Goal: Task Accomplishment & Management: Use online tool/utility

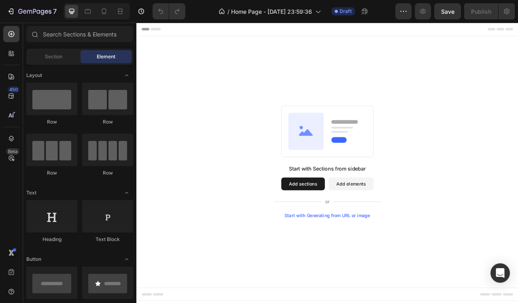
click at [376, 271] on div "Start with Generating from URL or image" at bounding box center [379, 268] width 109 height 6
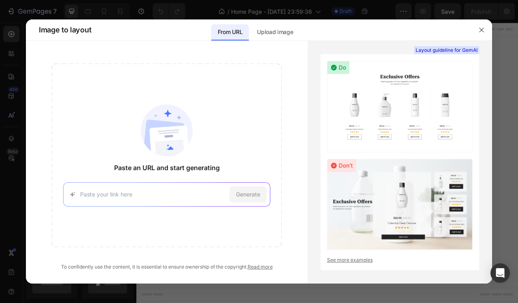
click at [171, 196] on input at bounding box center [153, 194] width 146 height 9
type input "https://calideer.com/products/collar-relajante-para-perros-feromonas?utm_source…"
click at [244, 192] on span "Generate" at bounding box center [248, 194] width 24 height 9
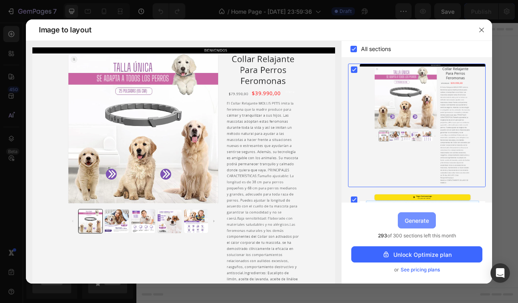
click at [409, 220] on div "Generate" at bounding box center [417, 220] width 24 height 9
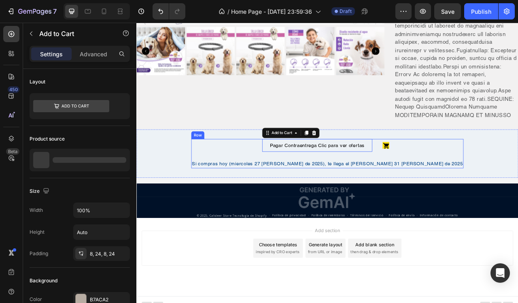
scroll to position [346, 0]
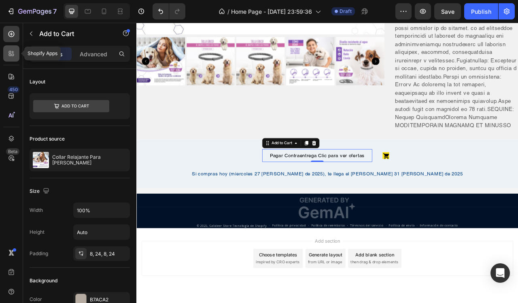
click at [9, 51] on icon at bounding box center [10, 52] width 2 height 2
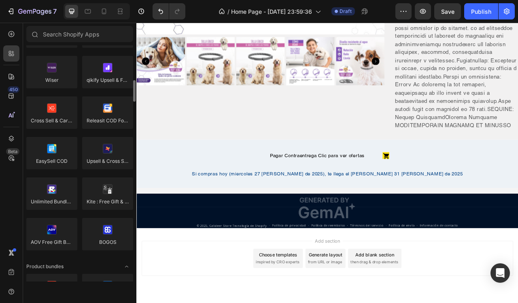
scroll to position [386, 0]
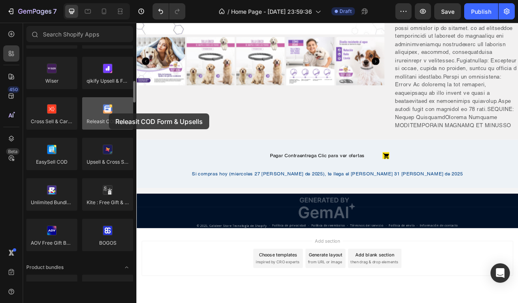
click at [109, 113] on div at bounding box center [107, 113] width 51 height 32
click at [111, 117] on div at bounding box center [107, 113] width 51 height 32
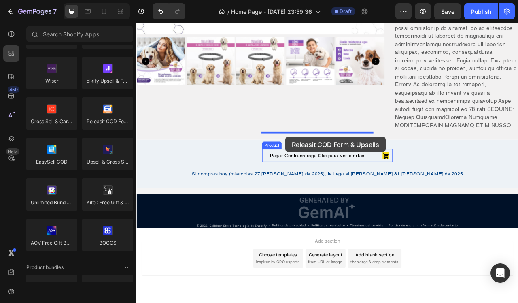
drag, startPoint x: 247, startPoint y: 140, endPoint x: 326, endPoint y: 168, distance: 83.6
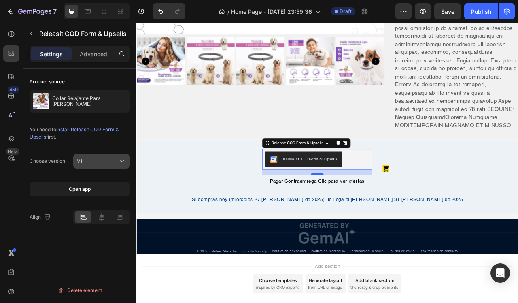
click at [101, 155] on button "V1" at bounding box center [101, 161] width 57 height 15
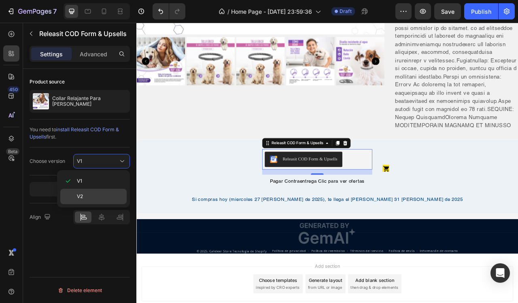
click at [76, 195] on div "V2" at bounding box center [93, 196] width 66 height 15
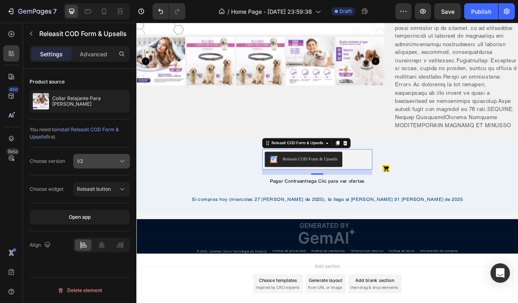
click at [99, 161] on div "V2" at bounding box center [97, 161] width 41 height 7
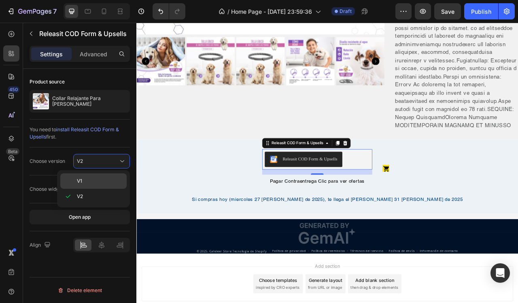
click at [83, 181] on p "V1" at bounding box center [100, 180] width 46 height 7
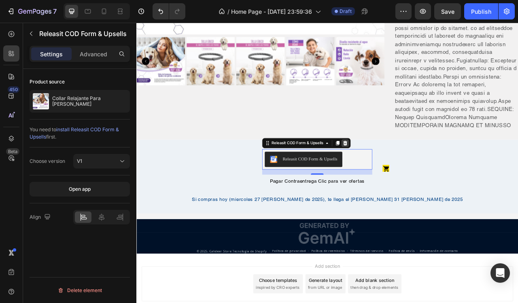
click at [399, 173] on icon at bounding box center [402, 176] width 6 height 6
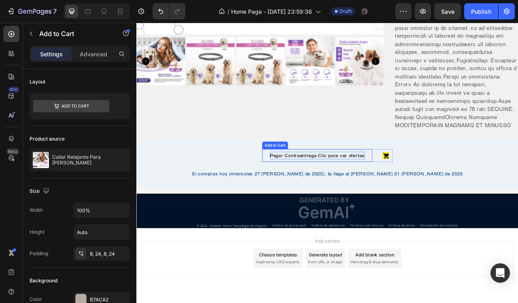
click at [356, 187] on div "Pagar Contraentrega Clic para ver ofertas" at bounding box center [366, 192] width 121 height 10
click at [101, 55] on p "Advanced" at bounding box center [94, 54] width 28 height 9
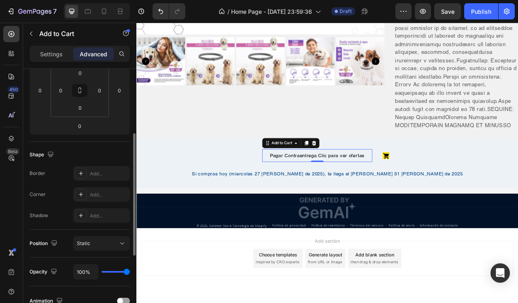
scroll to position [135, 0]
click at [64, 51] on div "Settings" at bounding box center [51, 53] width 41 height 13
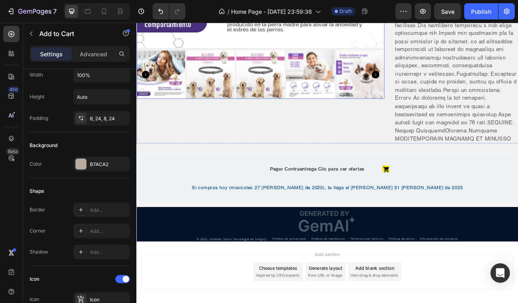
scroll to position [346, 0]
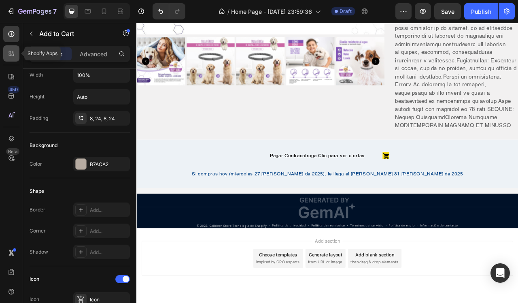
click at [11, 53] on icon at bounding box center [11, 53] width 8 height 8
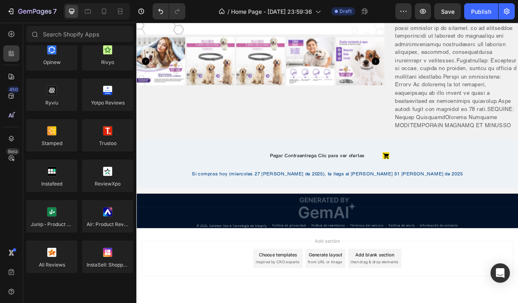
scroll to position [0, 0]
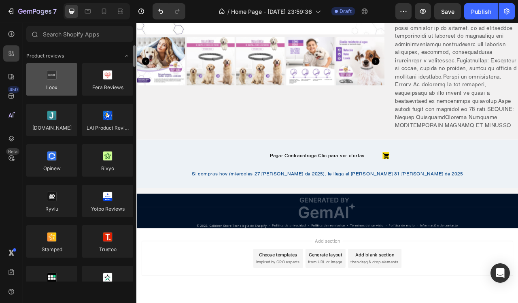
click at [61, 75] on div at bounding box center [51, 79] width 51 height 32
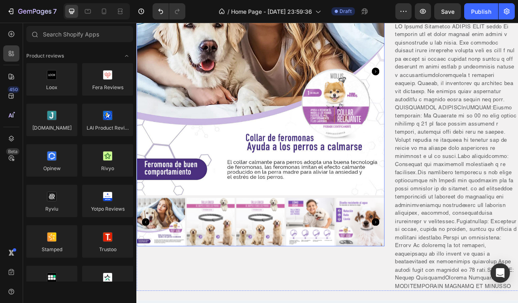
scroll to position [138, 0]
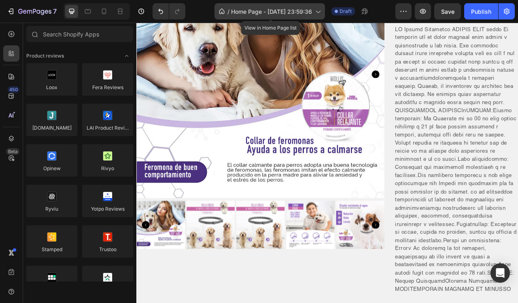
click at [237, 15] on span "Home Page - [DATE] 23:59:36" at bounding box center [271, 11] width 81 height 9
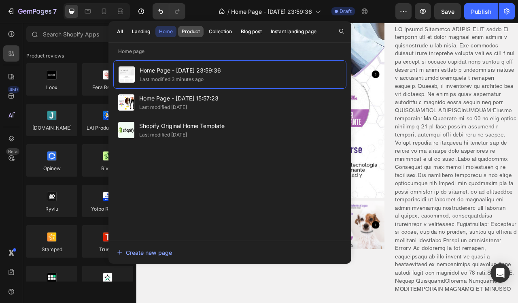
click at [191, 32] on div "Product" at bounding box center [191, 31] width 18 height 7
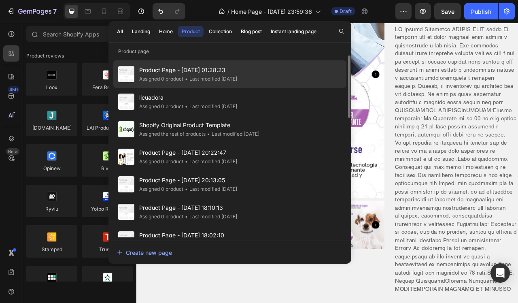
click at [169, 79] on div "Assigned 0 product" at bounding box center [161, 79] width 44 height 8
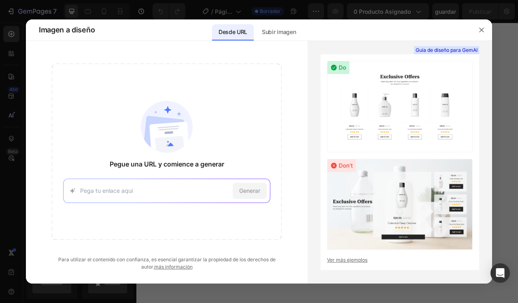
type input "[URL][DOMAIN_NAME]"
click at [256, 192] on span "Generar" at bounding box center [249, 190] width 21 height 9
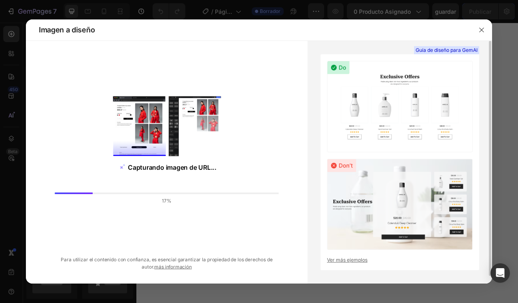
click at [340, 261] on link "Ver más ejemplos" at bounding box center [400, 259] width 146 height 7
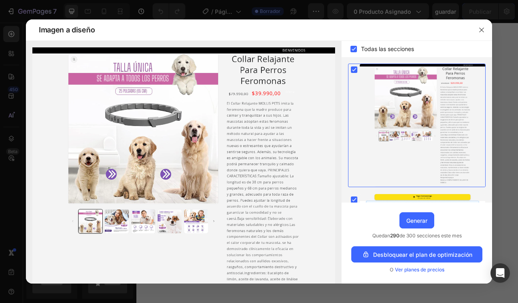
scroll to position [31, 0]
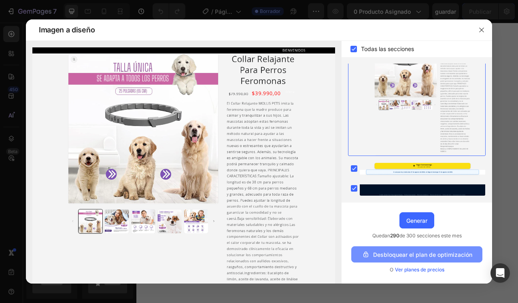
click at [428, 256] on div "Desbloquear el plan de optimización" at bounding box center [417, 254] width 111 height 9
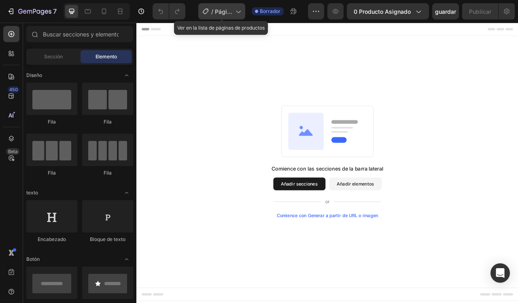
click at [229, 9] on span "Página del producto - 25 de agosto, 01:28:23" at bounding box center [223, 11] width 17 height 9
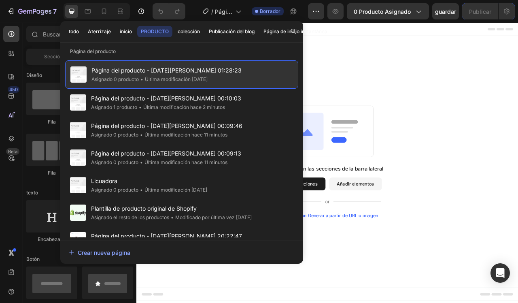
click at [181, 75] on div "• Última modificación hace 3 días" at bounding box center [173, 79] width 69 height 8
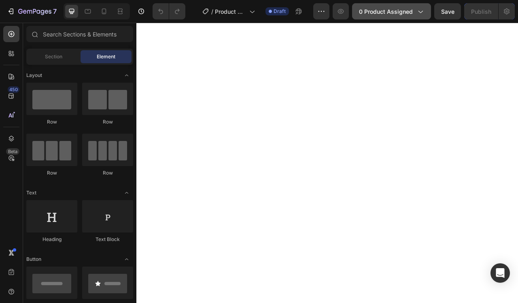
click at [386, 16] on button "0 product assigned" at bounding box center [391, 11] width 79 height 16
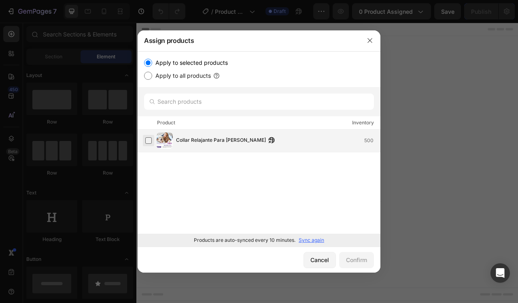
click at [152, 144] on label at bounding box center [148, 140] width 6 height 6
click at [358, 258] on div "Confirm" at bounding box center [356, 260] width 21 height 9
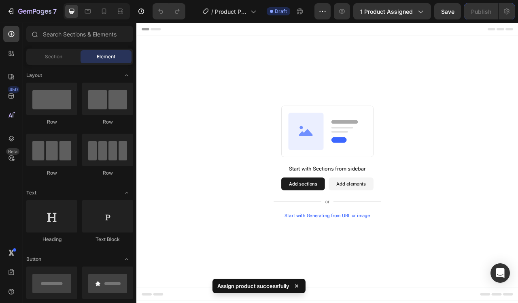
click at [380, 267] on div "Start with Generating from URL or image" at bounding box center [379, 268] width 109 height 6
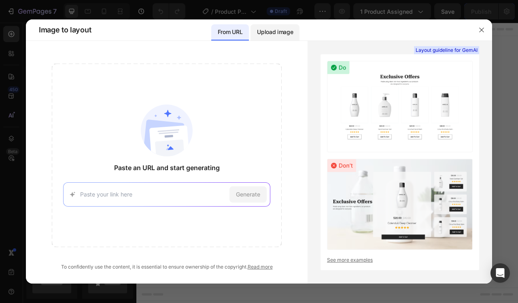
click at [273, 30] on p "Upload image" at bounding box center [275, 32] width 36 height 10
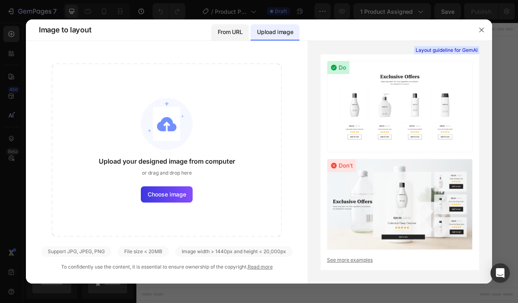
click at [234, 33] on p "From URL" at bounding box center [230, 32] width 25 height 10
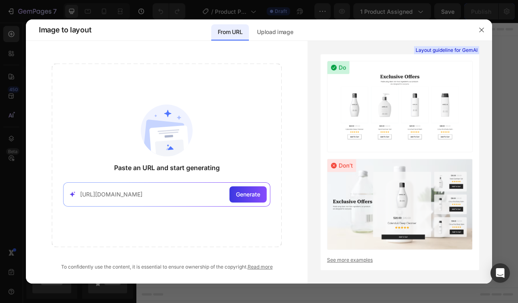
type input "https://calideer.com/products/collar-relajante-para-perros-feromonas?utm_source…"
click at [252, 194] on span "Generate" at bounding box center [248, 194] width 24 height 9
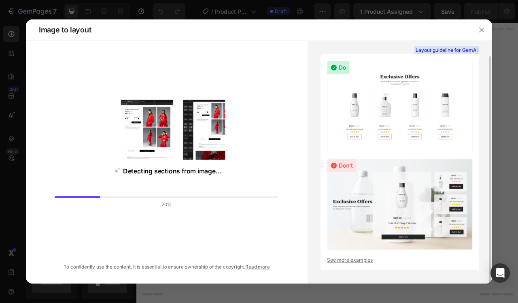
scroll to position [8, 0]
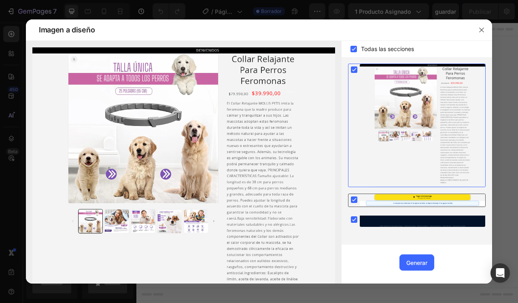
click at [353, 198] on rect at bounding box center [354, 199] width 6 height 6
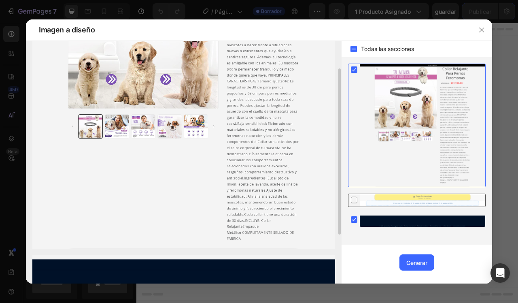
scroll to position [111, 0]
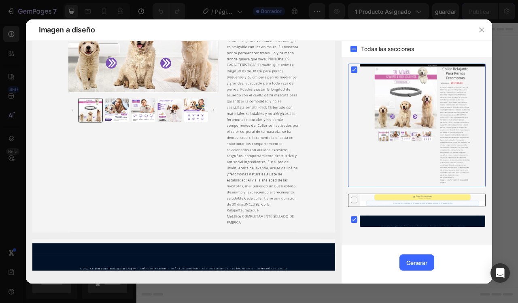
click at [354, 199] on icon at bounding box center [354, 200] width 8 height 9
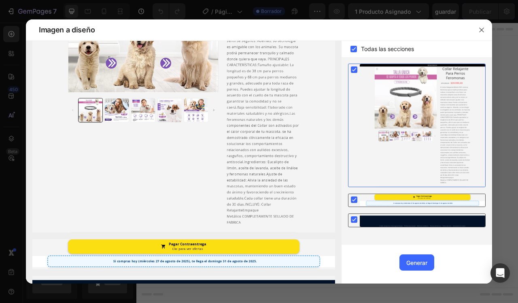
click at [354, 221] on icon at bounding box center [355, 219] width 4 height 3
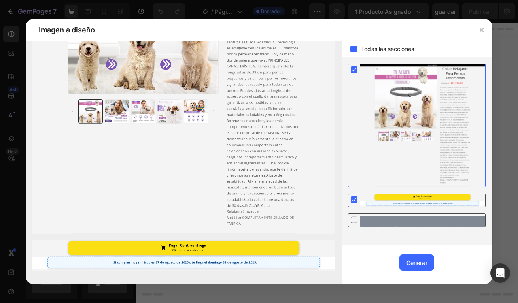
click at [356, 220] on icon at bounding box center [354, 219] width 8 height 9
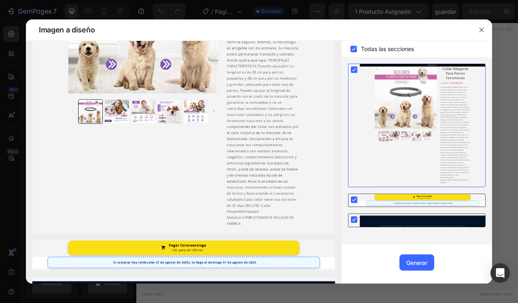
click at [354, 222] on rect at bounding box center [354, 219] width 6 height 6
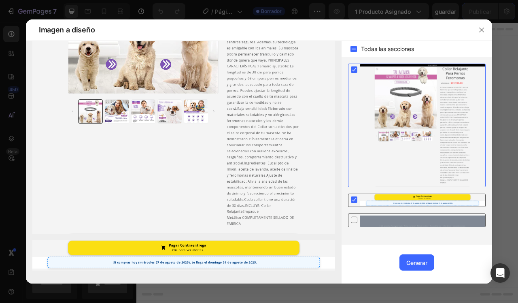
click at [354, 222] on icon at bounding box center [354, 219] width 8 height 9
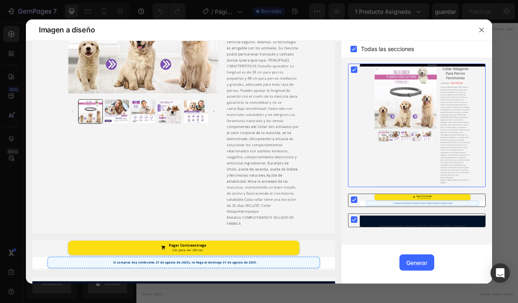
click at [354, 222] on rect at bounding box center [354, 219] width 6 height 6
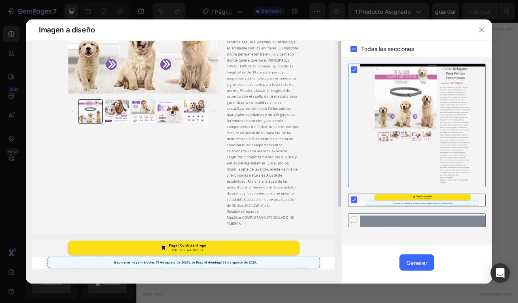
scroll to position [0, 0]
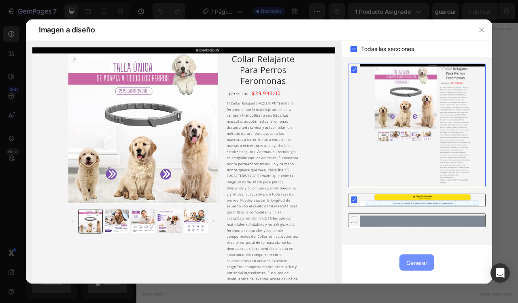
click at [413, 263] on div "Generar" at bounding box center [417, 262] width 21 height 9
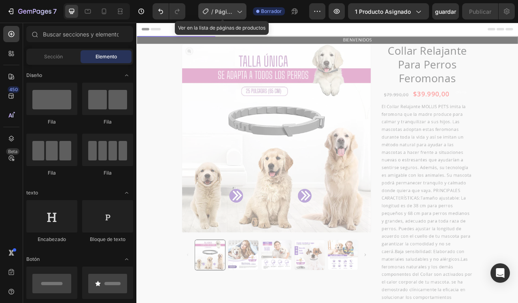
click at [234, 10] on span "Página del producto - 28 [PERSON_NAME] 00:10:03" at bounding box center [224, 11] width 19 height 9
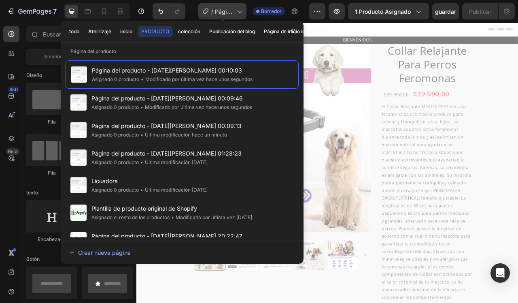
click at [234, 10] on span "Página del producto - 28 [PERSON_NAME] 00:10:03" at bounding box center [224, 11] width 19 height 9
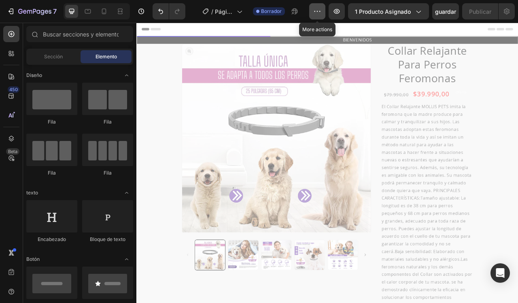
click at [315, 8] on button "button" at bounding box center [317, 11] width 16 height 16
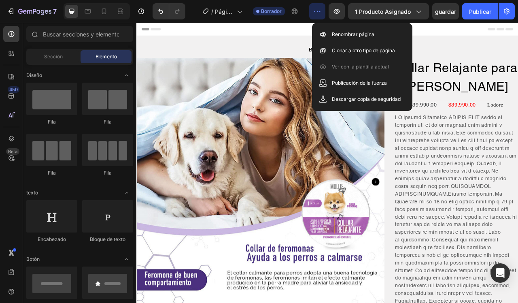
click at [163, 30] on span "Encabezado" at bounding box center [167, 31] width 30 height 8
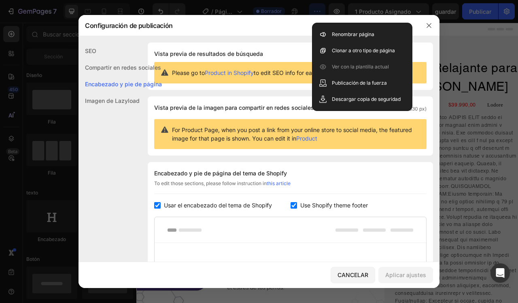
scroll to position [118, 0]
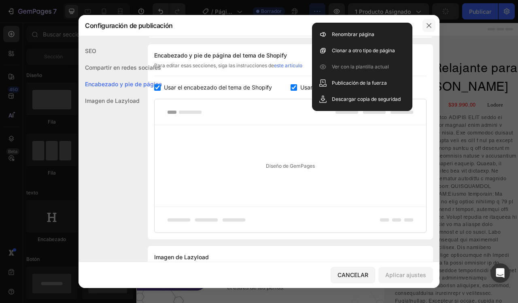
click at [430, 23] on icon "button" at bounding box center [429, 25] width 6 height 6
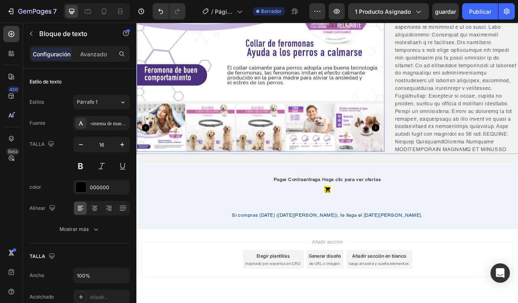
scroll to position [272, 0]
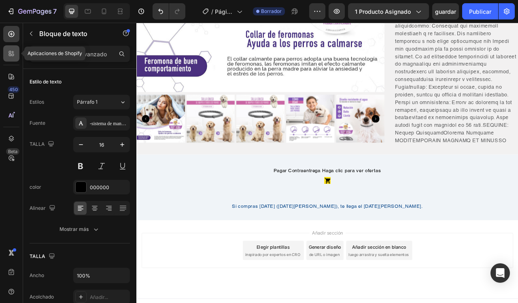
click at [5, 59] on div at bounding box center [11, 53] width 16 height 16
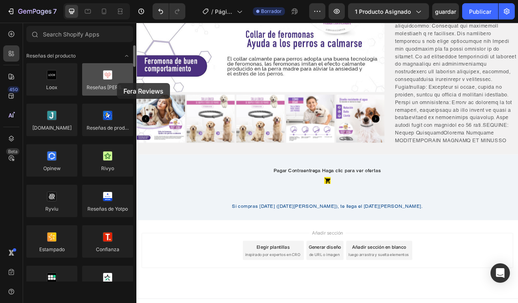
click at [117, 83] on div at bounding box center [107, 79] width 51 height 32
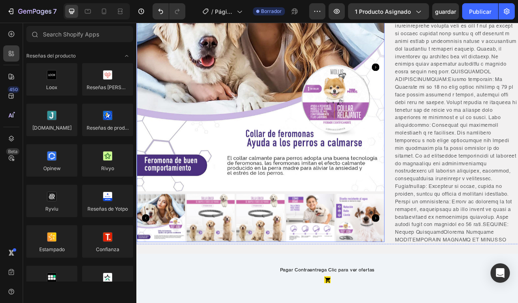
scroll to position [205, 0]
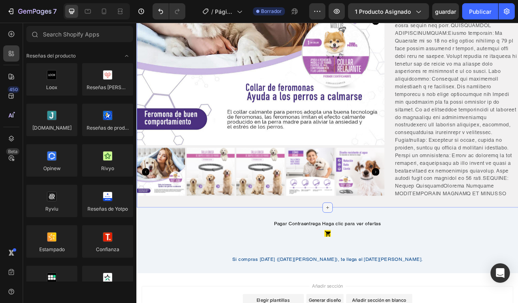
click at [379, 261] on icon at bounding box center [379, 258] width 6 height 6
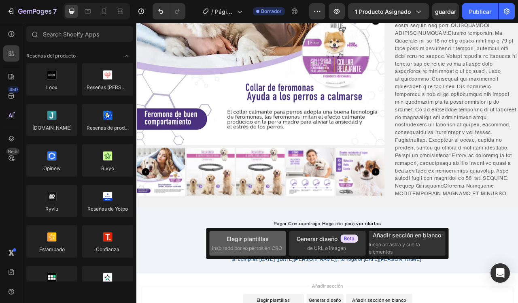
click at [237, 249] on span "inspirado por expertos en CRO" at bounding box center [247, 248] width 70 height 7
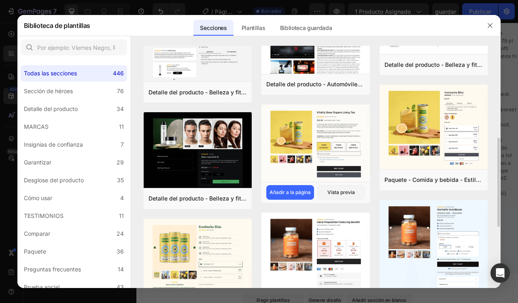
scroll to position [247, 0]
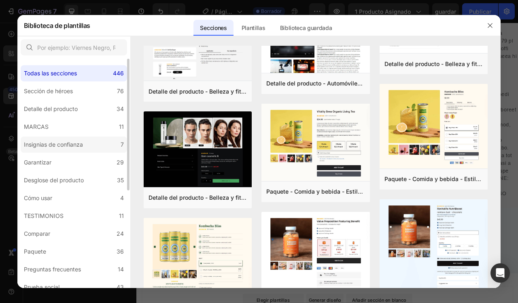
click at [60, 150] on label "Insignias de confianza 7" at bounding box center [74, 144] width 107 height 16
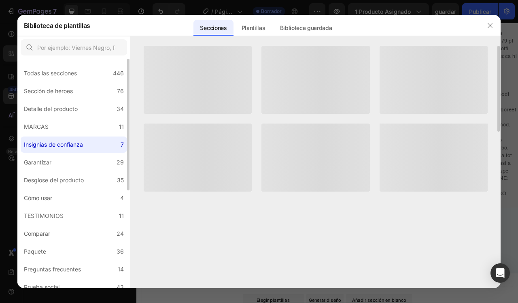
scroll to position [0, 0]
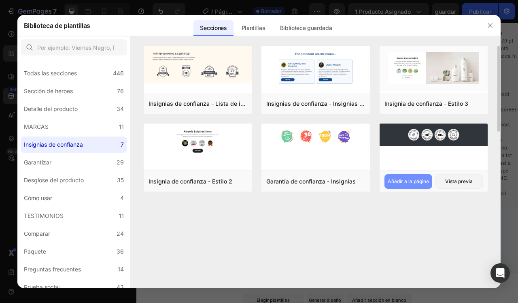
click at [406, 184] on div "Añadir a la página" at bounding box center [408, 181] width 41 height 7
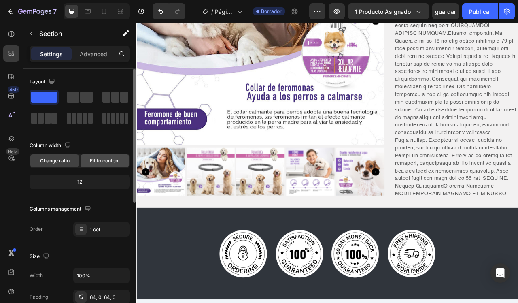
click at [90, 164] on div "Fit to content" at bounding box center [105, 160] width 49 height 13
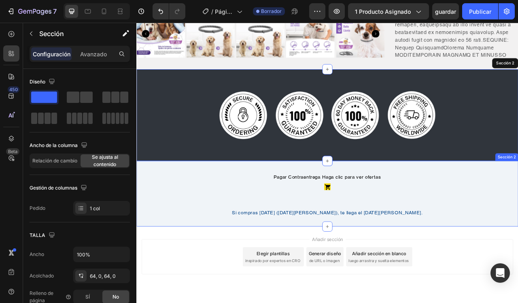
scroll to position [377, 0]
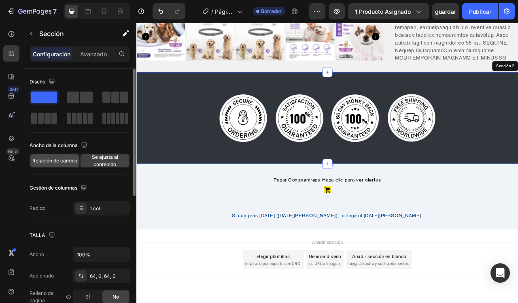
click at [58, 162] on span "Relación de cambio" at bounding box center [54, 160] width 45 height 7
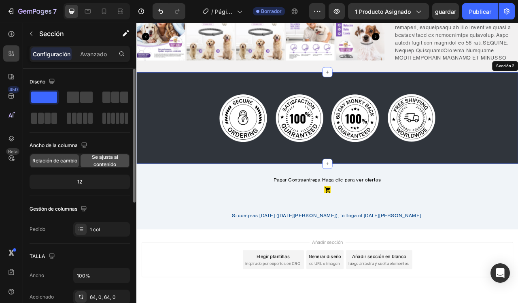
click at [106, 157] on span "Se ajusta al contenido" at bounding box center [105, 160] width 49 height 15
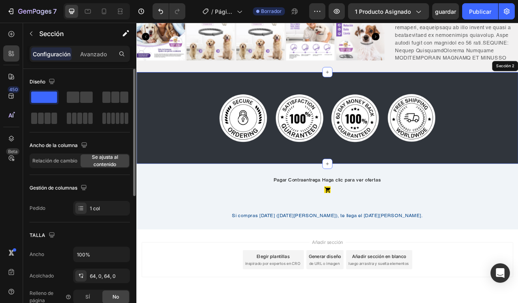
scroll to position [0, 0]
click at [79, 98] on div at bounding box center [80, 97] width 26 height 11
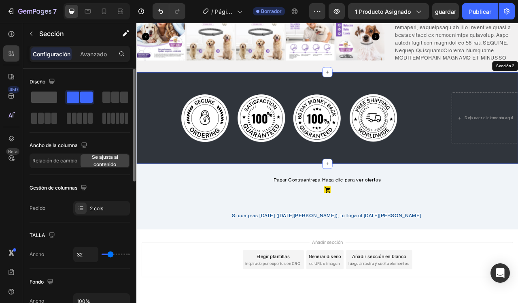
click at [45, 100] on span at bounding box center [44, 97] width 26 height 11
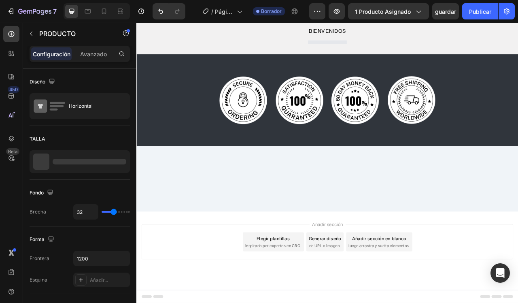
scroll to position [6, 0]
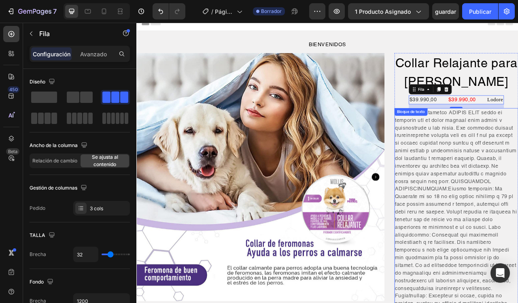
scroll to position [217, 0]
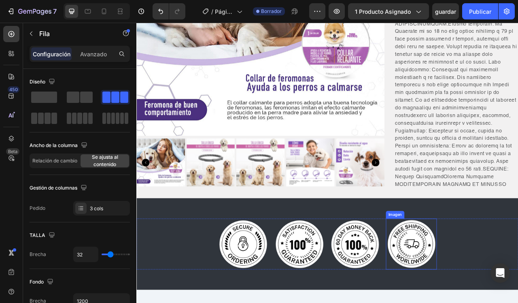
click at [467, 303] on img at bounding box center [486, 304] width 65 height 65
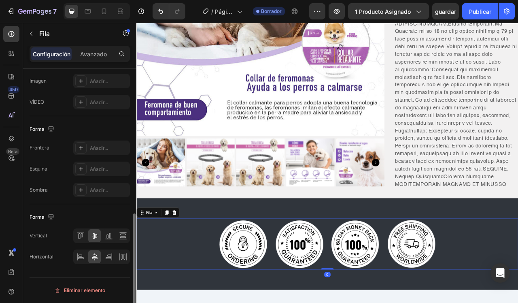
scroll to position [329, 0]
click at [75, 293] on div "Eliminar elemento" at bounding box center [79, 291] width 51 height 10
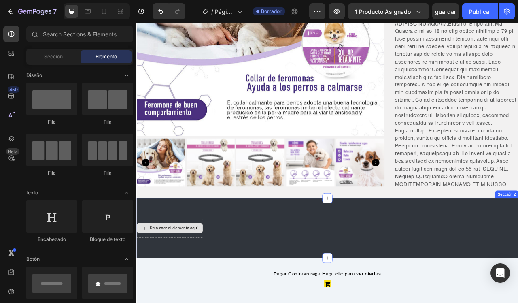
click at [174, 287] on div "Deja caer el elemento aquí" at bounding box center [183, 284] width 61 height 6
click at [147, 286] on icon at bounding box center [146, 283] width 3 height 3
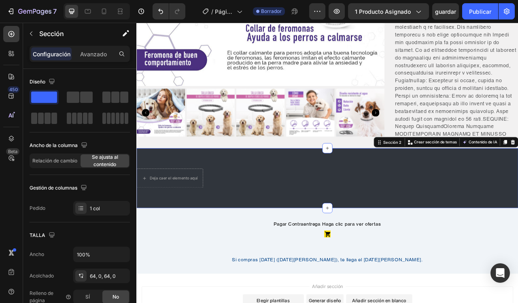
scroll to position [281, 0]
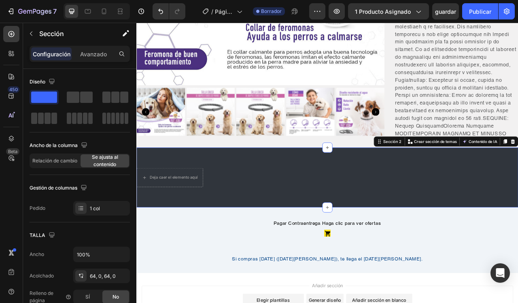
click at [369, 228] on div "Deja caer el elemento aquí Sección 2 You can create reusable sections Crear sec…" at bounding box center [379, 219] width 486 height 76
click at [13, 112] on icon at bounding box center [11, 115] width 8 height 8
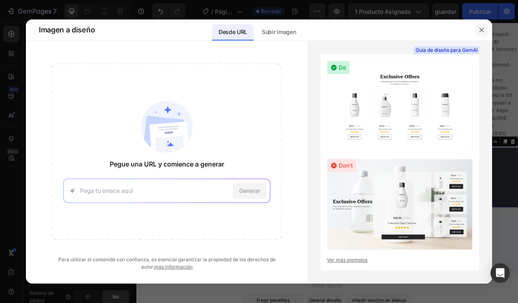
click at [485, 33] on button "button" at bounding box center [481, 29] width 13 height 13
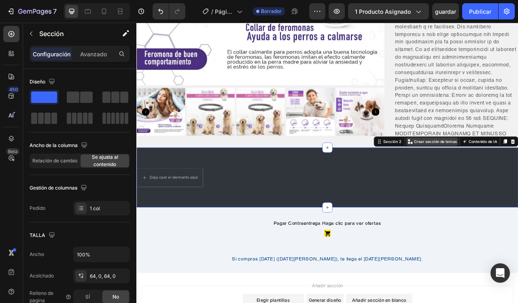
click at [509, 177] on p "Crear sección de temas" at bounding box center [517, 173] width 55 height 7
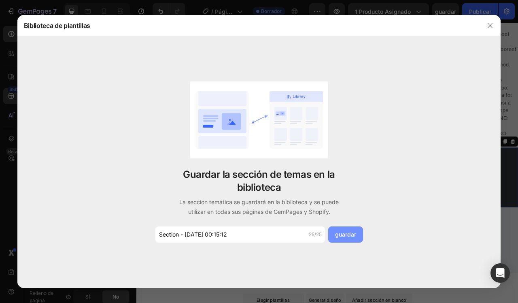
click at [348, 234] on div "guardar" at bounding box center [345, 234] width 21 height 9
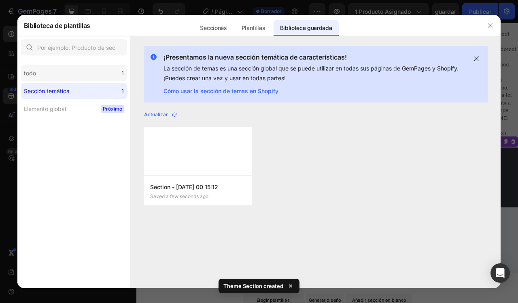
click at [90, 74] on div "todo 1" at bounding box center [74, 73] width 107 height 16
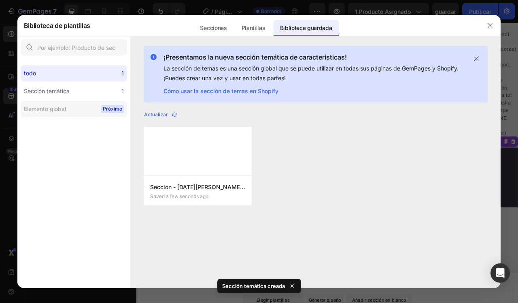
click at [83, 111] on label "Elemento global Próximo" at bounding box center [74, 109] width 107 height 16
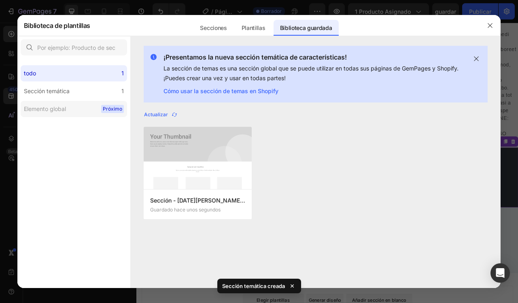
click at [87, 105] on label "Elemento global Próximo" at bounding box center [74, 109] width 107 height 16
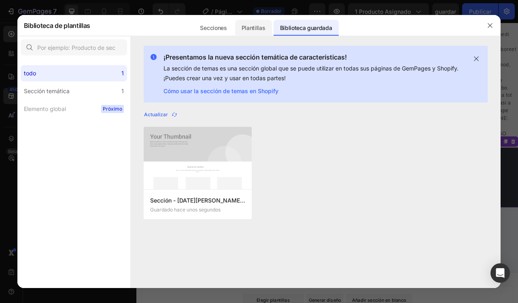
click at [252, 32] on div "Plantillas" at bounding box center [253, 28] width 37 height 16
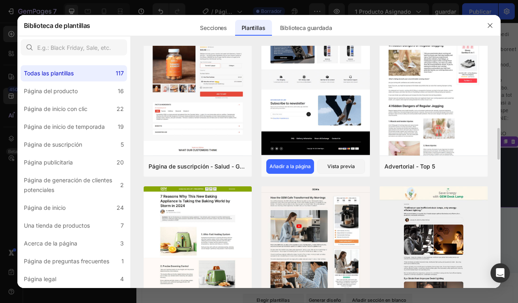
scroll to position [623, 0]
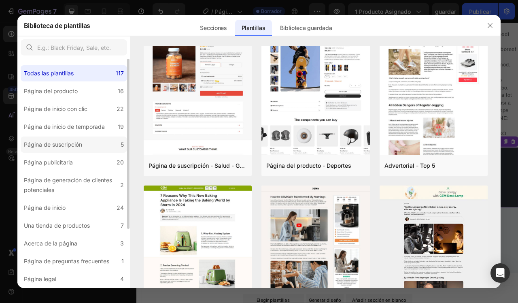
click at [85, 143] on div "Página de suscripción" at bounding box center [55, 145] width 62 height 10
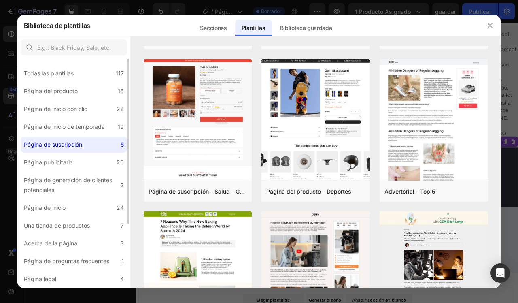
scroll to position [0, 0]
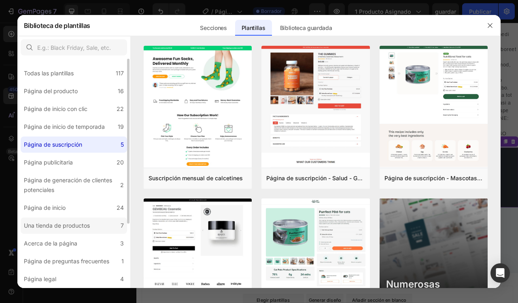
click at [68, 224] on div "Una tienda de productos" at bounding box center [57, 226] width 66 height 10
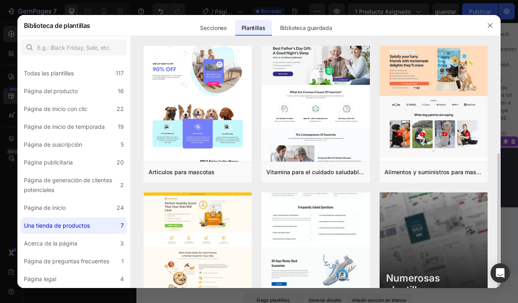
scroll to position [63, 0]
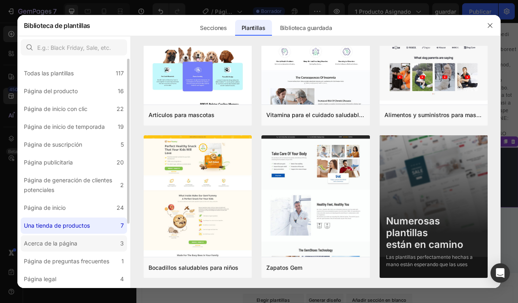
click at [85, 245] on label "Acerca de la página 3" at bounding box center [74, 243] width 107 height 16
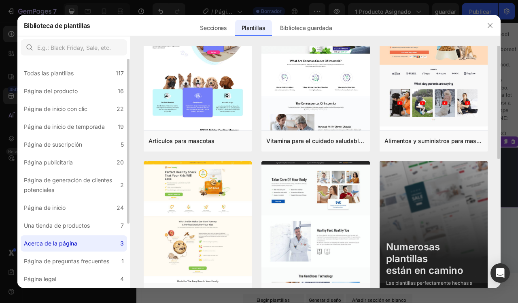
scroll to position [0, 0]
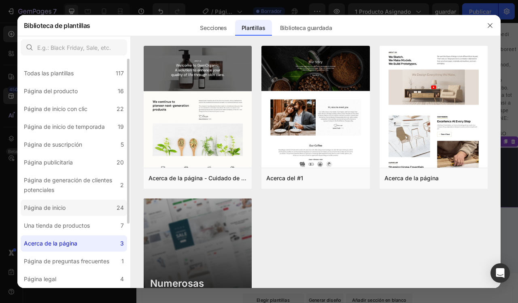
click at [103, 211] on label "Página de inicio 24" at bounding box center [74, 208] width 107 height 16
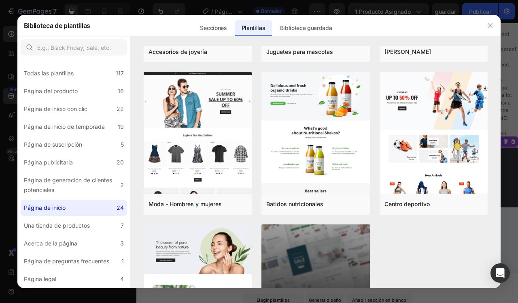
scroll to position [312, 0]
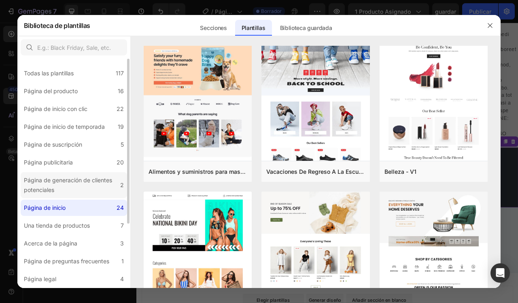
click at [87, 183] on div "Página de generación de clientes potenciales" at bounding box center [70, 184] width 93 height 19
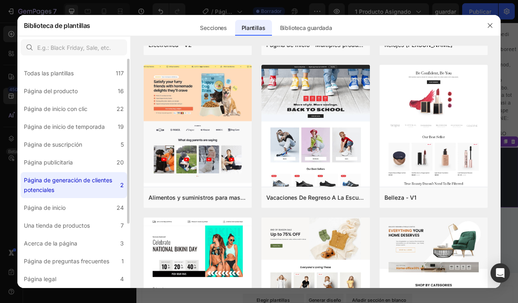
scroll to position [0, 0]
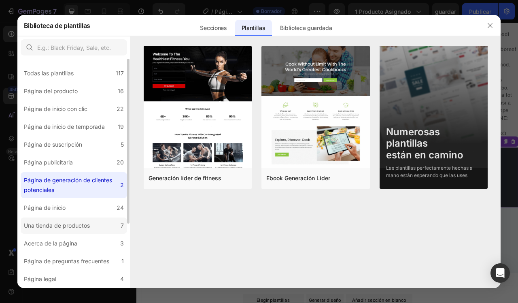
click at [87, 224] on div "Una tienda de productos" at bounding box center [57, 226] width 66 height 10
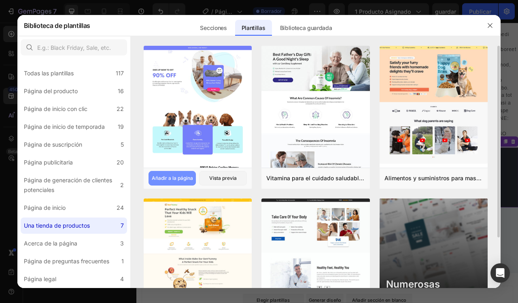
click at [172, 179] on div "Añadir a la página" at bounding box center [172, 178] width 41 height 7
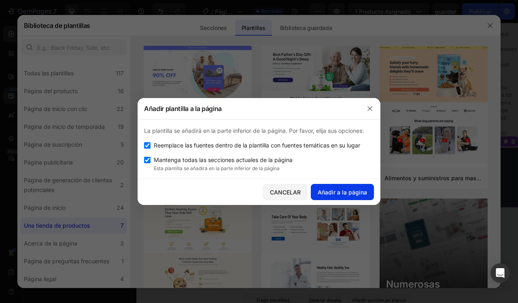
click at [327, 195] on div "Añadir a la página" at bounding box center [342, 192] width 49 height 9
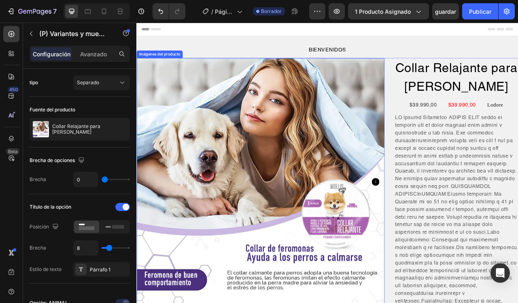
click at [396, 146] on img at bounding box center [293, 225] width 315 height 315
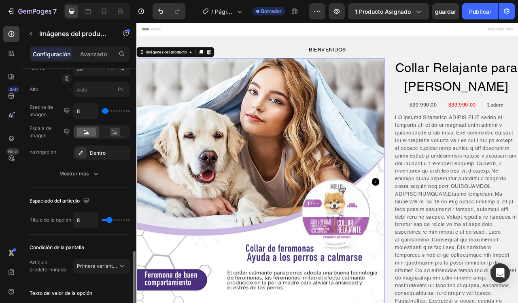
scroll to position [438, 0]
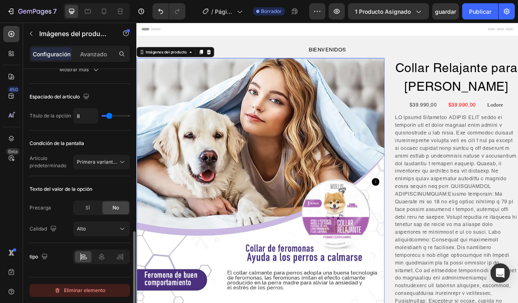
click at [73, 291] on div "Eliminar elemento" at bounding box center [79, 291] width 51 height 10
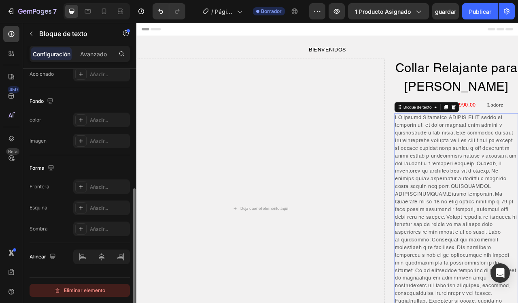
click at [71, 286] on div "Eliminar elemento" at bounding box center [79, 291] width 51 height 10
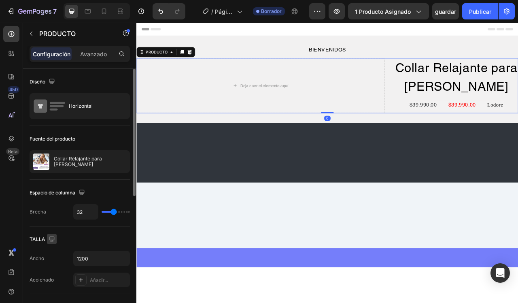
scroll to position [269, 0]
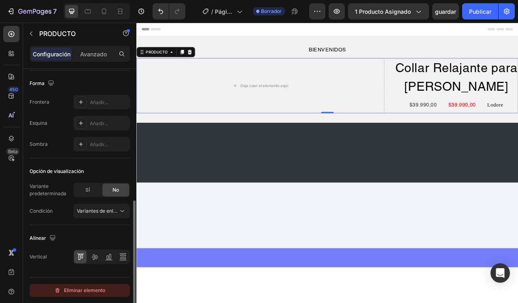
click at [66, 288] on div "Eliminar elemento" at bounding box center [79, 291] width 51 height 10
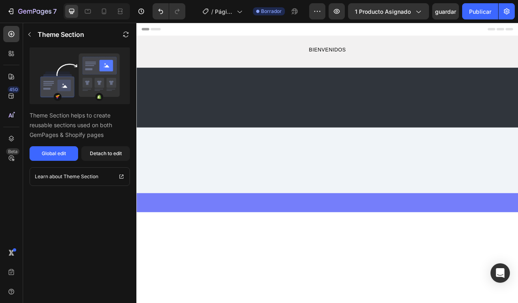
click at [254, 115] on div at bounding box center [379, 118] width 486 height 76
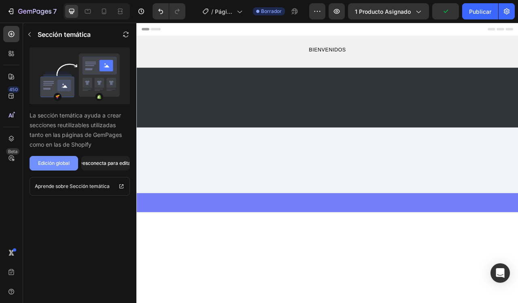
click at [43, 165] on div "Edición global" at bounding box center [54, 163] width 32 height 7
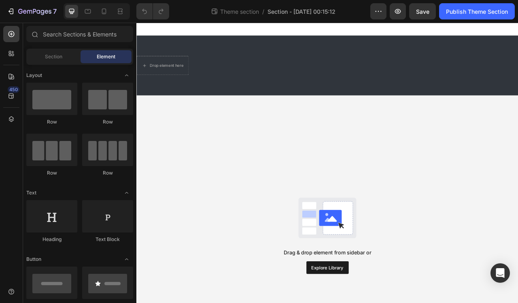
click at [283, 4] on div "Theme section / Section - Aug 28 00:15:12" at bounding box center [273, 11] width 195 height 16
click at [288, 11] on span "Section - Aug 28 00:15:12" at bounding box center [302, 11] width 68 height 9
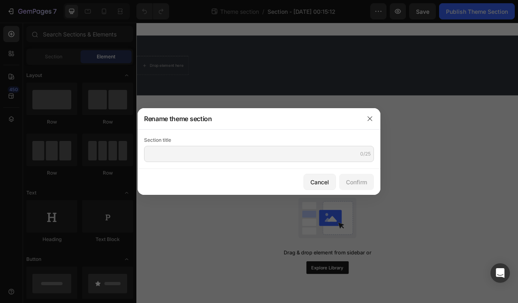
click at [258, 43] on div at bounding box center [259, 151] width 518 height 303
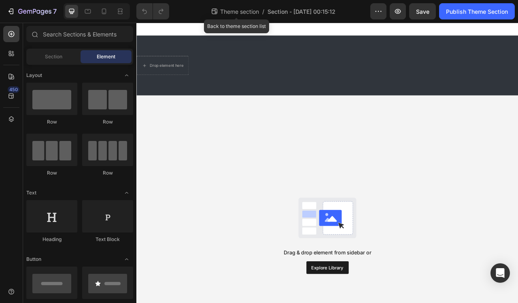
click at [248, 15] on span "Theme section" at bounding box center [240, 11] width 42 height 9
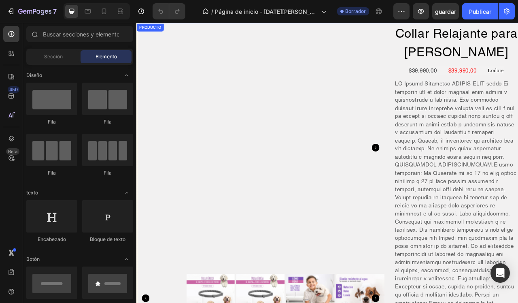
scroll to position [346, 0]
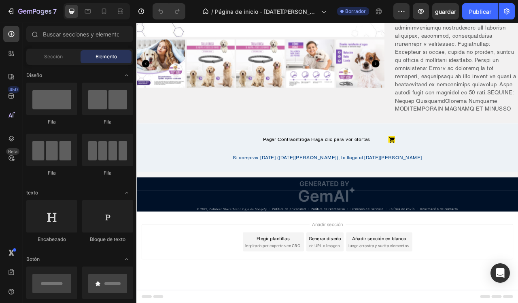
click at [260, 8] on div at bounding box center [259, 6] width 3 height 6
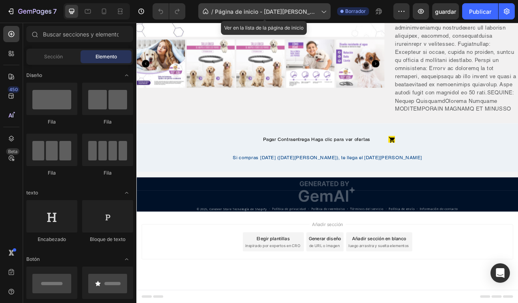
click at [267, 11] on span "Página de inicio - [DATE][PERSON_NAME] 23:59:36" at bounding box center [266, 11] width 103 height 9
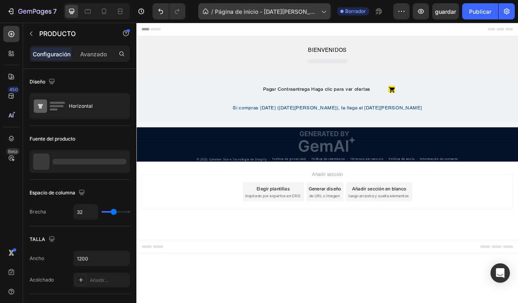
scroll to position [0, 0]
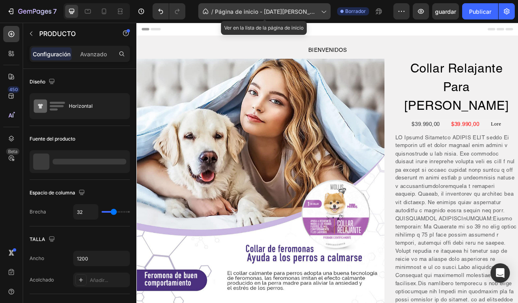
click at [273, 12] on span "Página de inicio - 27 de agosto, 23:59:36" at bounding box center [266, 11] width 103 height 9
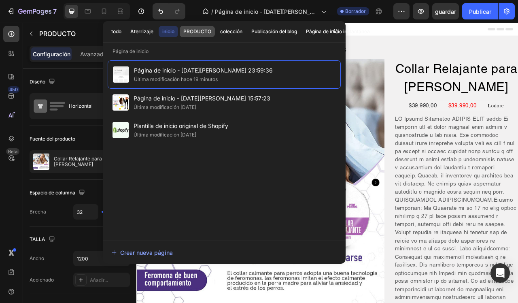
click at [196, 31] on div "PRODUCTO" at bounding box center [197, 31] width 28 height 7
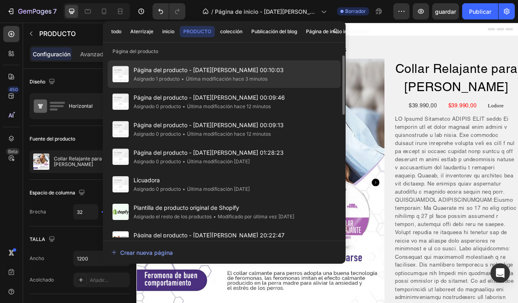
click at [199, 75] on div "• Última modificación hace 3 minutos" at bounding box center [224, 79] width 88 height 8
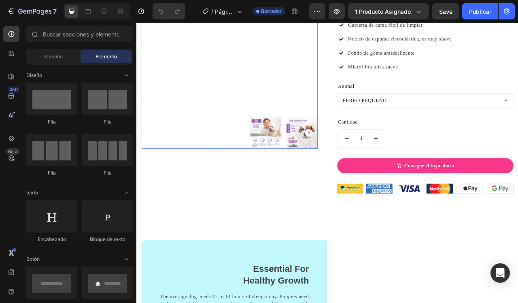
scroll to position [867, 0]
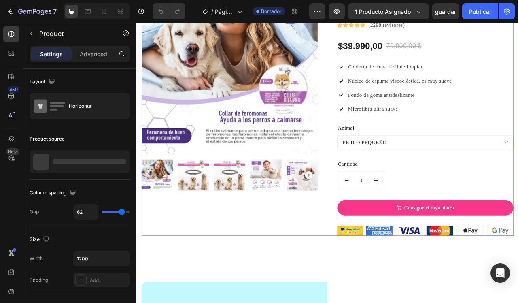
click at [333, 264] on div "Collar Relajante Para Perros Feromonas (P) Title Icon Icon Icon Icon Icon Icon …" at bounding box center [255, 130] width 224 height 328
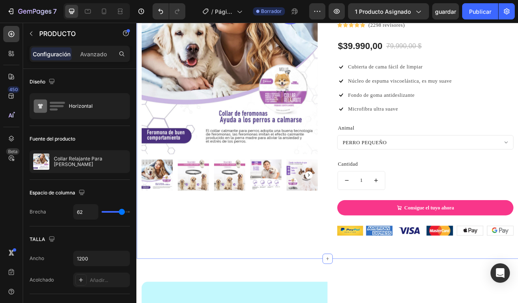
scroll to position [753, 0]
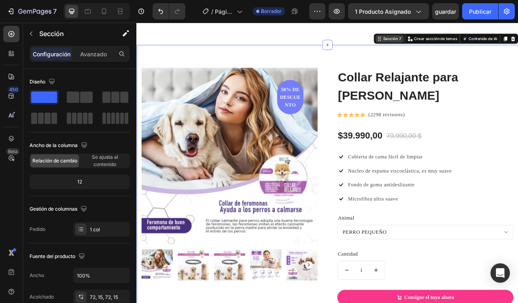
click at [458, 47] on div "Sección 7" at bounding box center [462, 42] width 26 height 7
click at [446, 46] on icon at bounding box center [445, 43] width 6 height 6
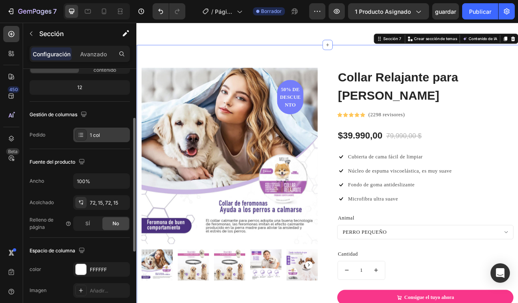
scroll to position [0, 0]
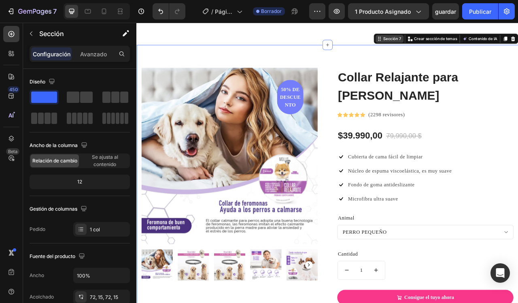
click at [454, 47] on div "Sección 7" at bounding box center [462, 42] width 26 height 7
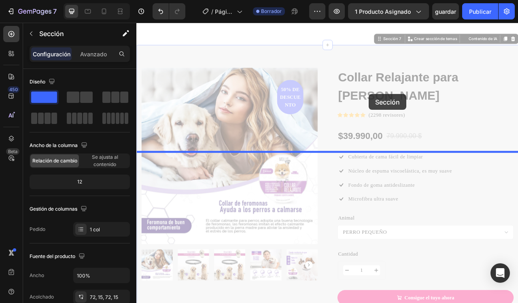
drag, startPoint x: 445, startPoint y: 180, endPoint x: 432, endPoint y: 113, distance: 67.7
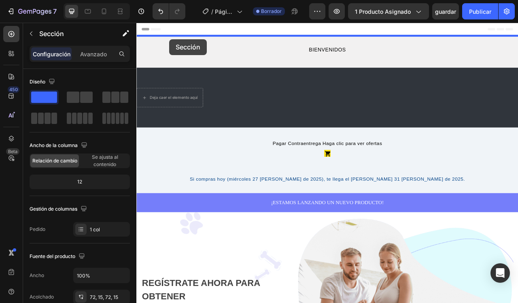
drag, startPoint x: 443, startPoint y: 180, endPoint x: 178, endPoint y: 44, distance: 298.0
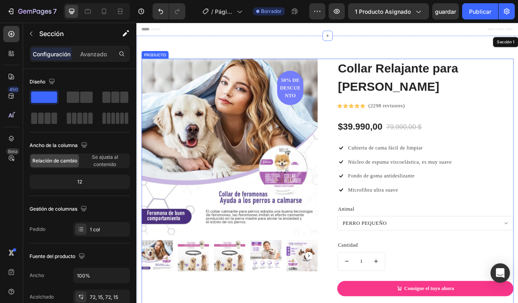
scroll to position [113, 0]
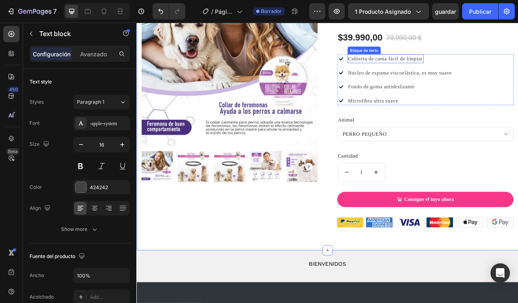
click at [475, 68] on p "Cubierta de cama fácil de limpiar" at bounding box center [453, 69] width 95 height 10
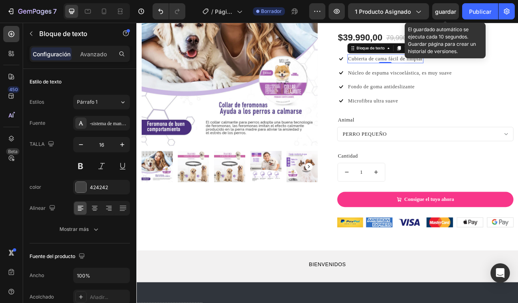
click at [431, 65] on p "Cubierta de cama fácil de limpiar" at bounding box center [453, 69] width 95 height 10
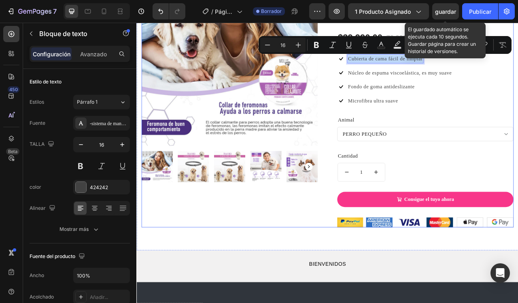
drag, startPoint x: 509, startPoint y: 69, endPoint x: 411, endPoint y: 62, distance: 98.7
click at [411, 62] on div "Collar Relajante para [PERSON_NAME] (P) Título icono icono icono icono icono Li…" at bounding box center [504, 119] width 224 height 328
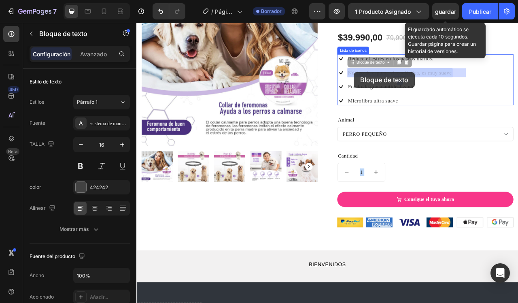
drag, startPoint x: 407, startPoint y: 85, endPoint x: 413, endPoint y: 85, distance: 6.1
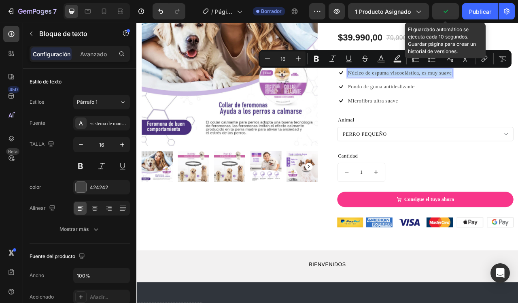
drag, startPoint x: 407, startPoint y: 83, endPoint x: 554, endPoint y: 84, distance: 147.4
click at [518, 84] on p "Núcleo de espuma viscoelástica, es muy suave" at bounding box center [472, 86] width 132 height 10
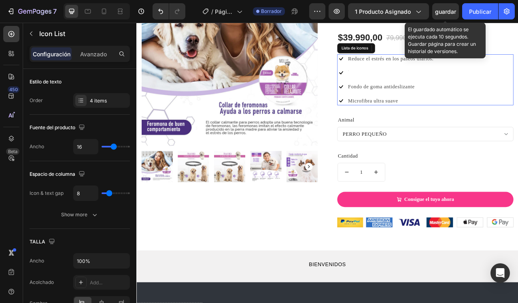
click at [420, 86] on li "icono Bloque de texto 0" at bounding box center [454, 86] width 124 height 11
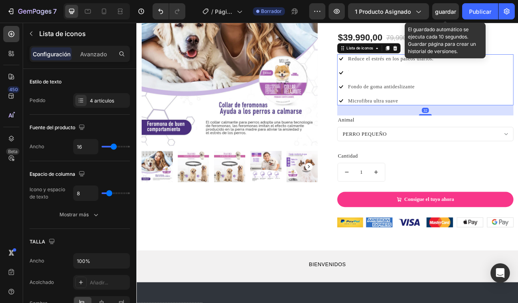
click at [407, 83] on li "icono Bloque de texto" at bounding box center [454, 86] width 124 height 11
click at [158, 9] on icon "Deshacer/Rehacer" at bounding box center [161, 11] width 8 height 8
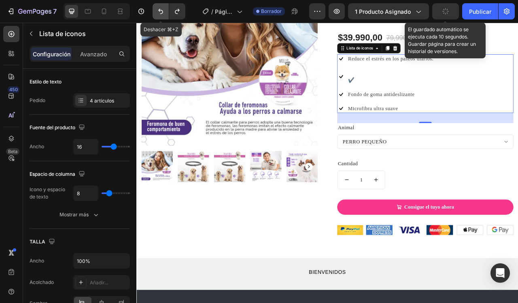
click at [158, 9] on icon "Deshacer/Rehacer" at bounding box center [161, 11] width 8 height 8
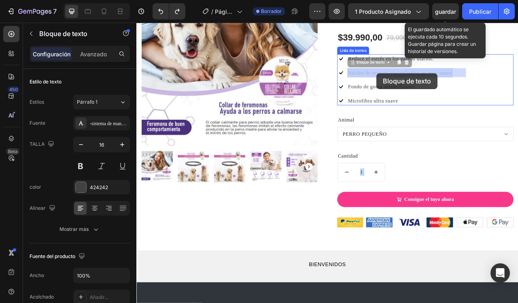
drag, startPoint x: 405, startPoint y: 83, endPoint x: 428, endPoint y: 86, distance: 22.6
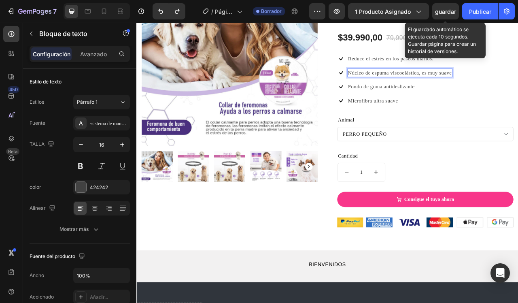
click at [405, 85] on div "Núcleo de espuma viscoelástica, es muy suave" at bounding box center [472, 86] width 134 height 11
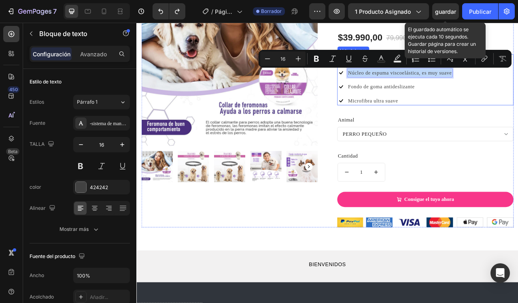
drag, startPoint x: 405, startPoint y: 85, endPoint x: 556, endPoint y: 85, distance: 150.3
click at [518, 85] on div "icono Reduce el estrés en los paseos diarios. Bloque de texto icono Núcleo de e…" at bounding box center [504, 95] width 224 height 65
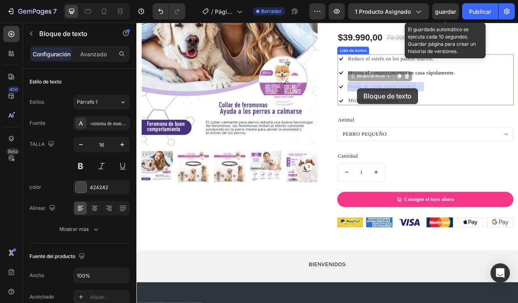
drag, startPoint x: 405, startPoint y: 102, endPoint x: 413, endPoint y: 108, distance: 9.9
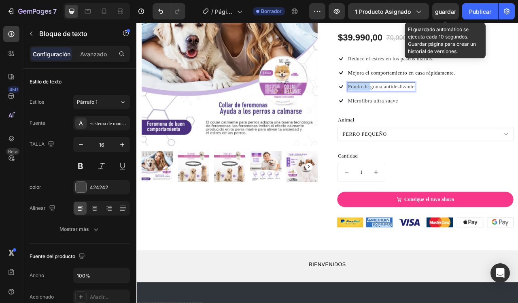
drag, startPoint x: 407, startPoint y: 102, endPoint x: 435, endPoint y: 105, distance: 28.1
click at [435, 105] on p "Fondo de goma antideslizante" at bounding box center [448, 104] width 85 height 10
drag, startPoint x: 435, startPoint y: 105, endPoint x: 403, endPoint y: 100, distance: 31.6
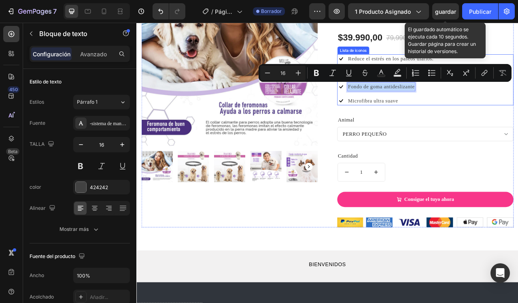
drag, startPoint x: 407, startPoint y: 102, endPoint x: 504, endPoint y: 107, distance: 97.3
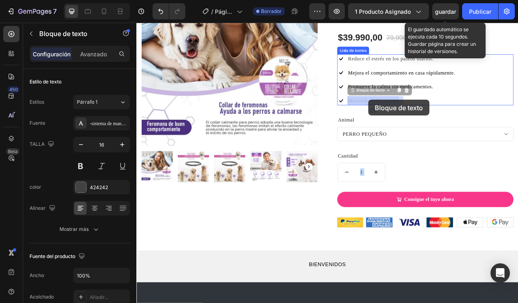
drag, startPoint x: 406, startPoint y: 121, endPoint x: 432, endPoint y: 121, distance: 25.5
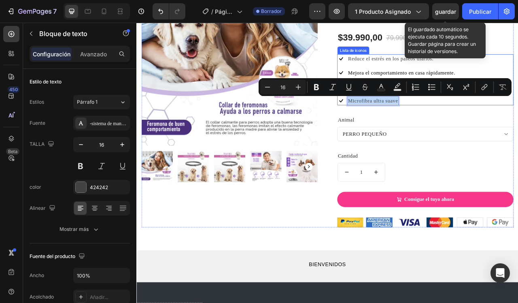
drag, startPoint x: 407, startPoint y: 120, endPoint x: 486, endPoint y: 122, distance: 79.4
click at [486, 122] on li "icono Microfibra ultra suave Bloque de texto 0" at bounding box center [467, 121] width 151 height 11
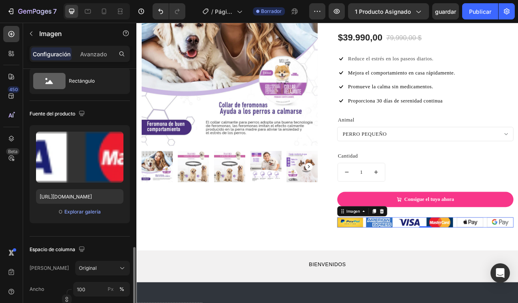
scroll to position [0, 0]
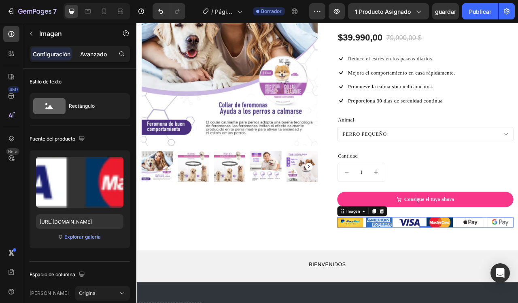
click at [89, 58] on p "Avanzado" at bounding box center [93, 54] width 27 height 9
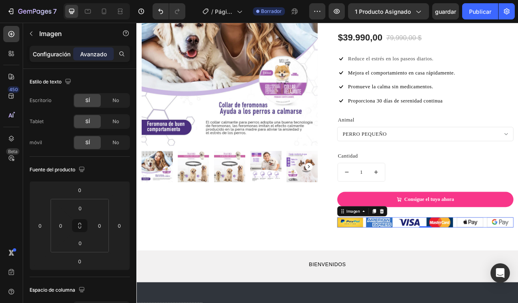
click at [57, 53] on p "Configuración" at bounding box center [52, 54] width 38 height 9
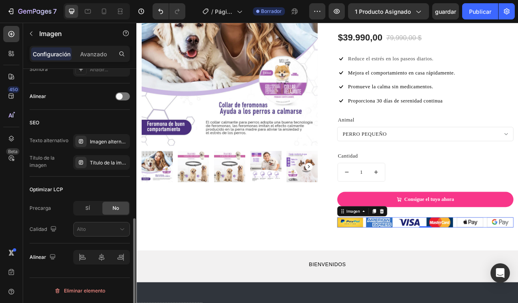
scroll to position [354, 0]
click at [448, 262] on icon at bounding box center [449, 262] width 6 height 6
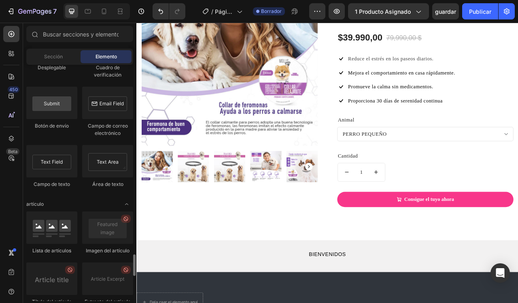
scroll to position [2073, 0]
click at [8, 71] on div at bounding box center [11, 76] width 16 height 16
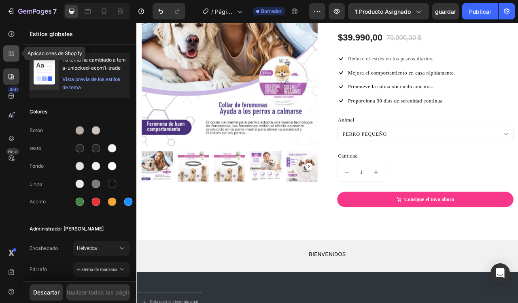
click at [11, 48] on div at bounding box center [11, 53] width 16 height 16
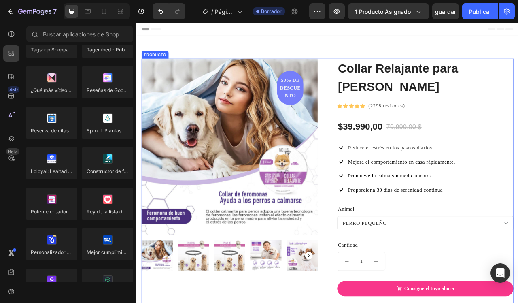
scroll to position [30, 0]
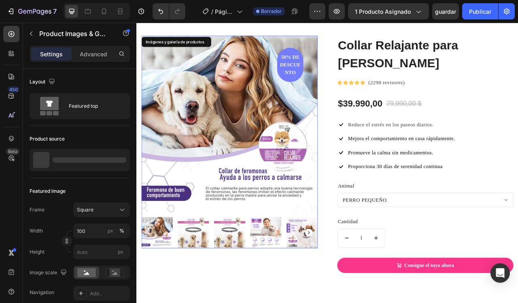
click at [239, 296] on img at bounding box center [255, 290] width 40 height 40
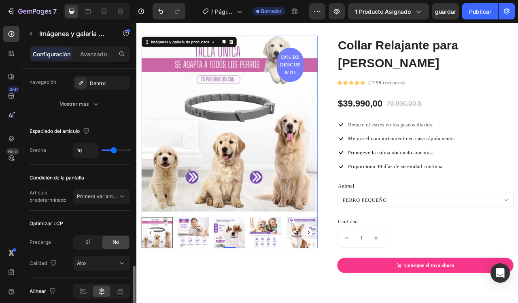
scroll to position [438, 0]
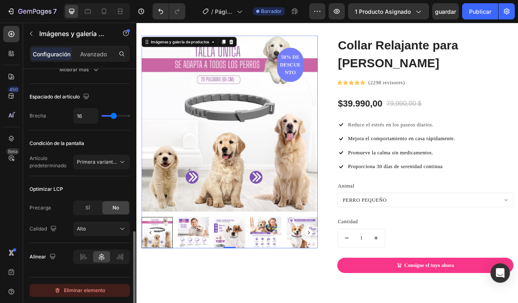
click at [82, 296] on button "Eliminar elemento" at bounding box center [80, 290] width 100 height 13
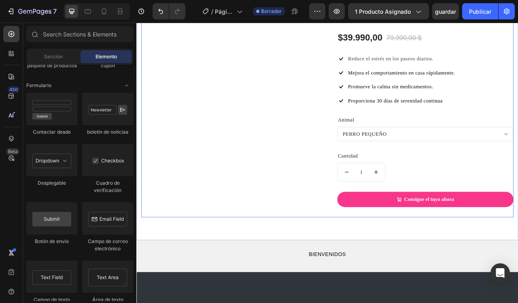
scroll to position [54, 0]
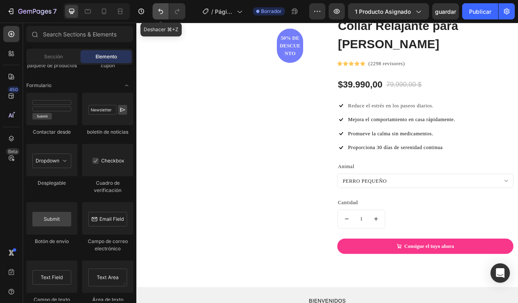
click at [162, 11] on icon "Deshacer/Rehacer" at bounding box center [161, 11] width 8 height 8
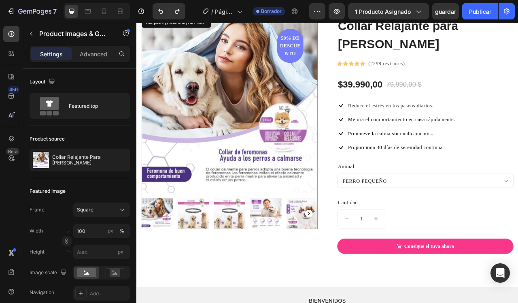
click at [210, 277] on img at bounding box center [209, 265] width 40 height 40
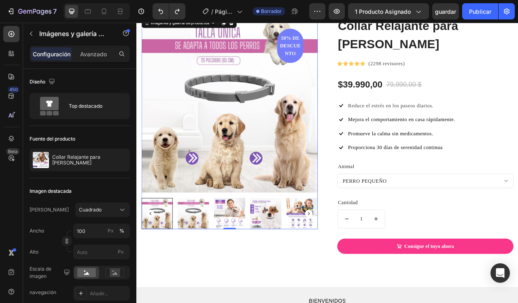
click at [354, 264] on rect "Carrusel Siguiente Flecha" at bounding box center [356, 265] width 10 height 10
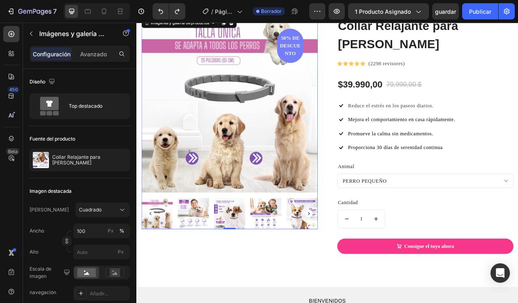
click at [354, 264] on rect "Carrusel Siguiente Flecha" at bounding box center [356, 265] width 10 height 10
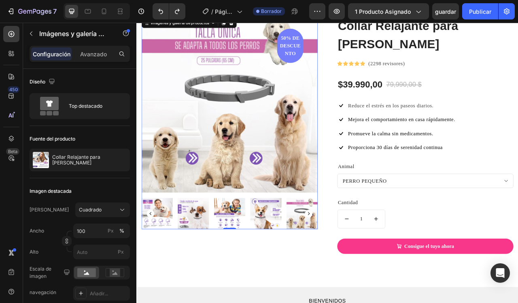
click at [354, 264] on rect "Carrusel Siguiente Flecha" at bounding box center [356, 265] width 10 height 10
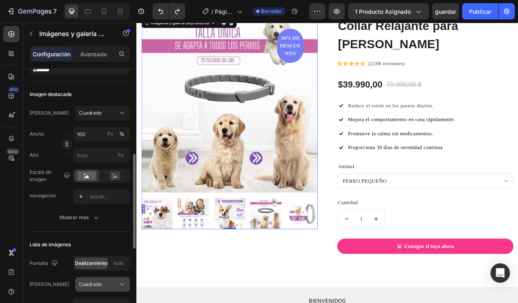
scroll to position [134, 0]
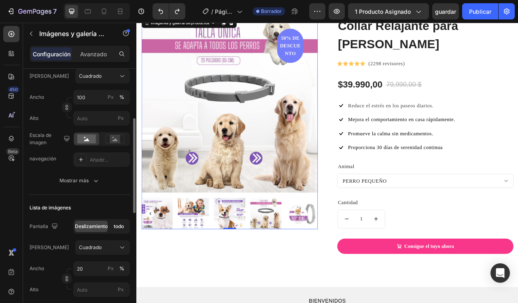
click at [119, 228] on span "todo" at bounding box center [119, 226] width 10 height 7
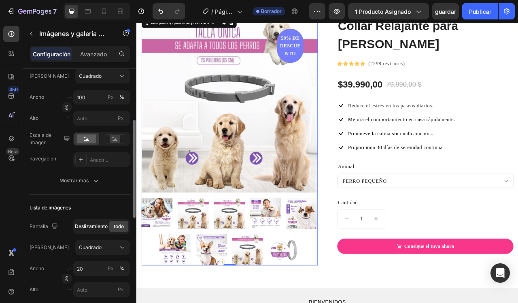
click at [94, 226] on span "Deslizamiento" at bounding box center [91, 226] width 33 height 7
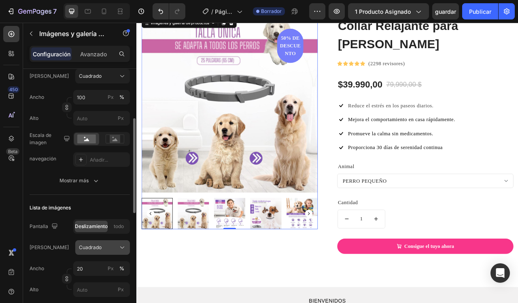
click at [94, 251] on span "Cuadrado" at bounding box center [90, 247] width 23 height 7
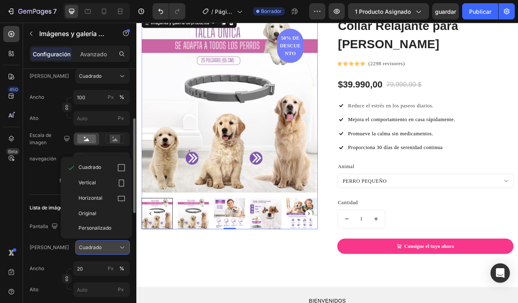
click at [94, 249] on span "Cuadrado" at bounding box center [90, 247] width 23 height 7
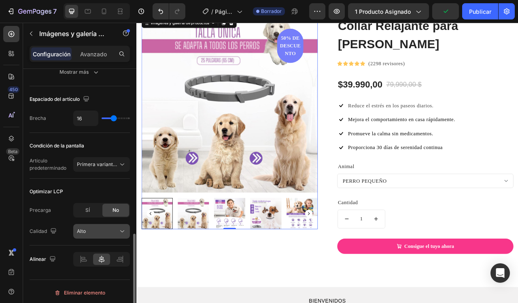
scroll to position [438, 0]
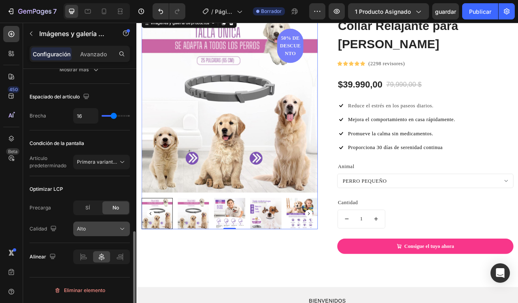
click at [112, 233] on div "Alto" at bounding box center [101, 229] width 49 height 8
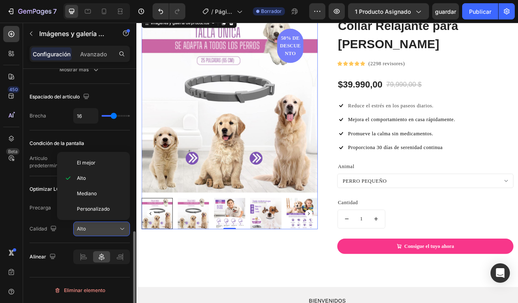
click at [112, 233] on div "Alto" at bounding box center [101, 229] width 49 height 8
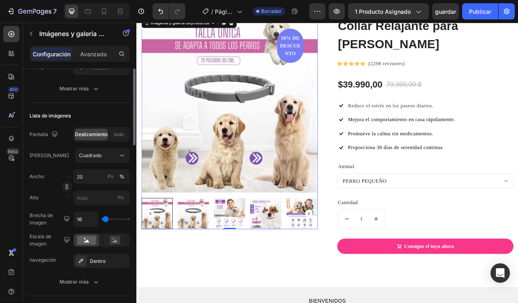
scroll to position [0, 0]
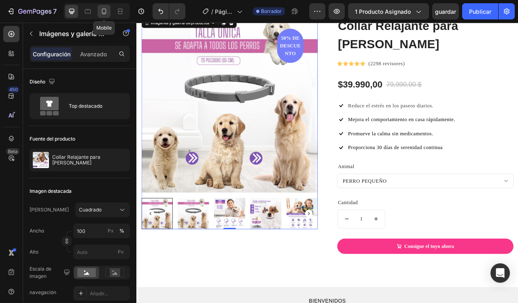
click at [104, 15] on div at bounding box center [104, 11] width 13 height 13
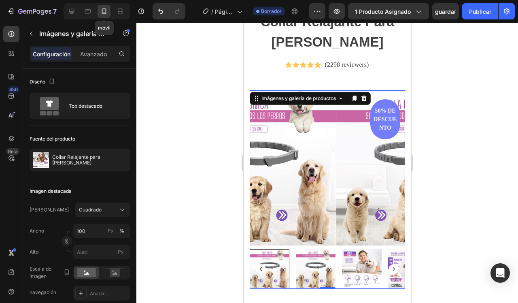
type input "8"
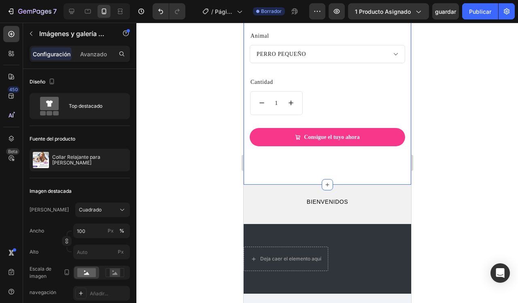
scroll to position [498, 0]
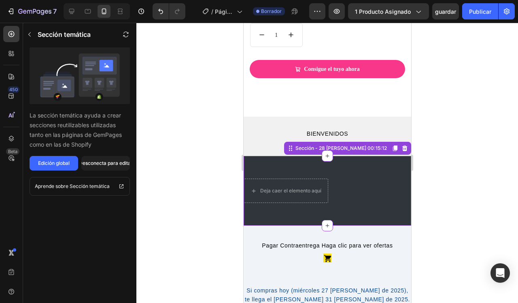
click at [315, 167] on div "Deja caer el elemento aquí Sección - 28 [PERSON_NAME] 00:15:12" at bounding box center [327, 191] width 168 height 70
click at [405, 151] on icon at bounding box center [404, 148] width 5 height 6
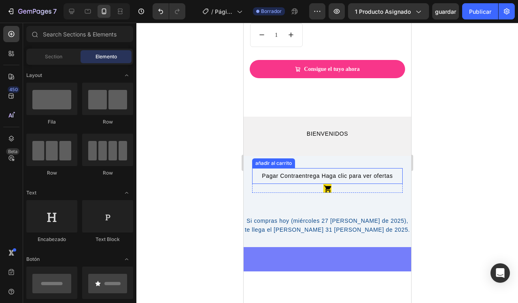
scroll to position [1958, 0]
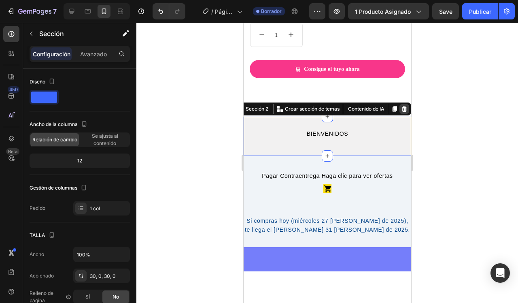
click at [404, 112] on icon at bounding box center [404, 109] width 5 height 6
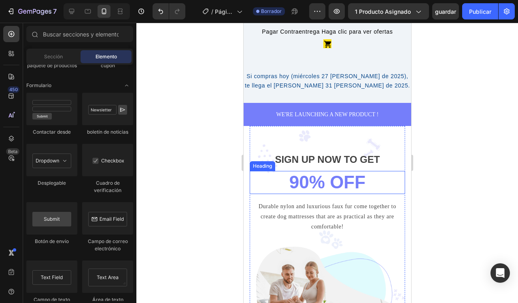
scroll to position [623, 0]
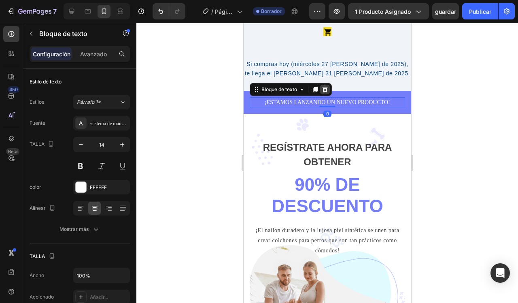
click at [325, 93] on div at bounding box center [325, 90] width 10 height 10
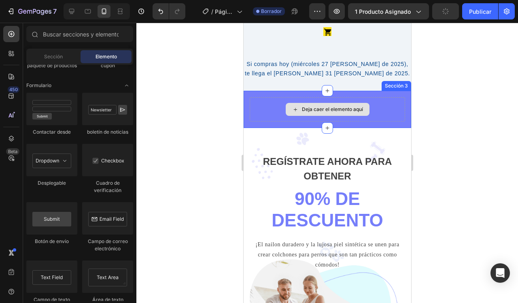
click at [308, 108] on div "Deja caer el elemento aquí" at bounding box center [332, 109] width 61 height 6
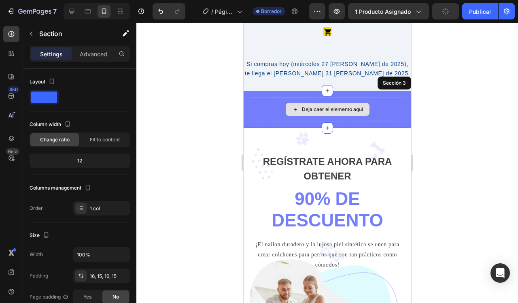
click at [271, 108] on div "Deja caer el elemento aquí" at bounding box center [327, 109] width 156 height 24
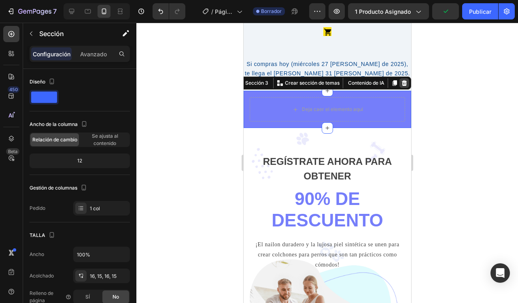
click at [404, 81] on icon at bounding box center [404, 83] width 5 height 6
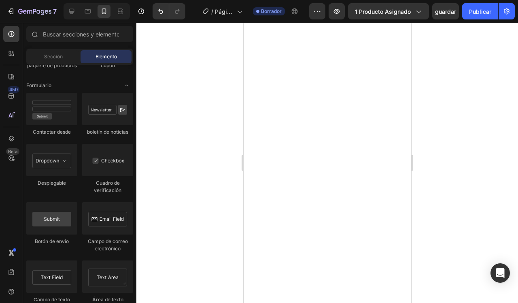
scroll to position [0, 0]
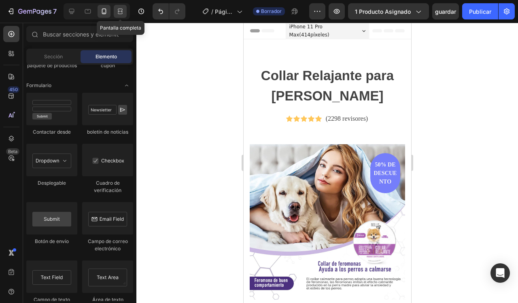
click at [125, 6] on div at bounding box center [120, 11] width 13 height 13
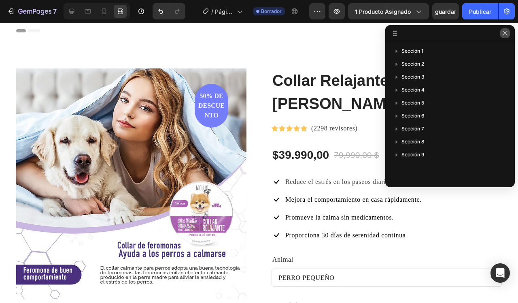
drag, startPoint x: 505, startPoint y: 33, endPoint x: 505, endPoint y: 11, distance: 22.3
click at [505, 33] on icon "button" at bounding box center [505, 33] width 4 height 4
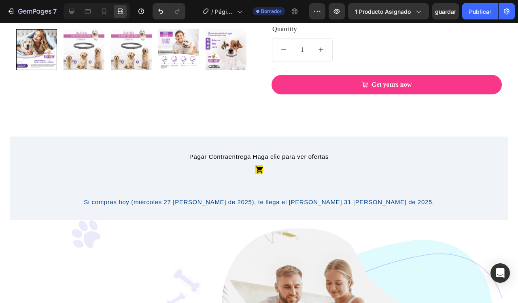
scroll to position [213, 0]
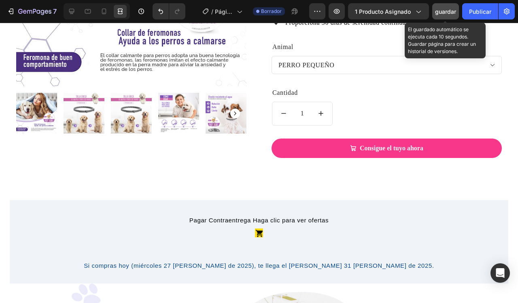
click at [447, 11] on span "guardar" at bounding box center [445, 11] width 21 height 7
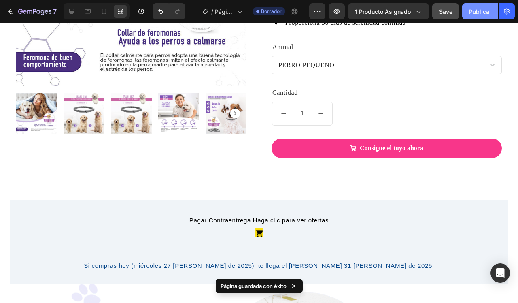
click at [478, 14] on div "Publicar" at bounding box center [480, 11] width 22 height 9
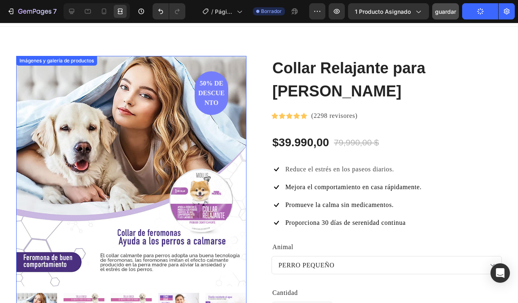
scroll to position [0, 0]
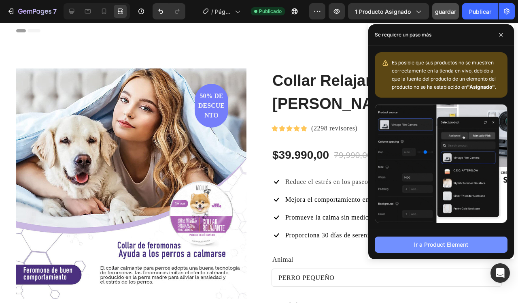
click at [455, 247] on div "Ir a Product Element" at bounding box center [441, 244] width 54 height 9
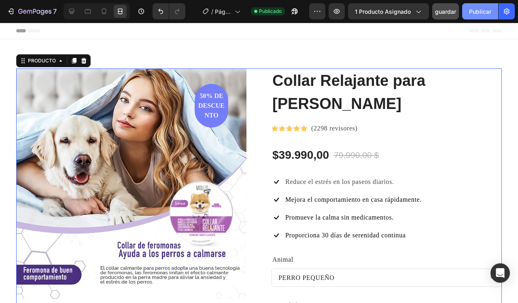
click at [469, 12] on button "Publicar" at bounding box center [481, 11] width 36 height 16
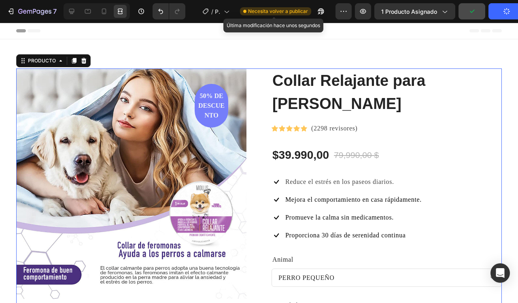
click at [283, 12] on span "Necesita volver a publicar" at bounding box center [278, 11] width 60 height 7
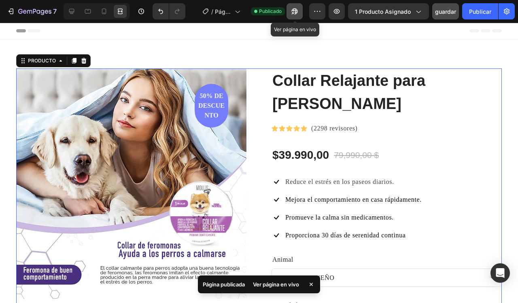
click at [294, 12] on icon "button" at bounding box center [293, 13] width 2 height 2
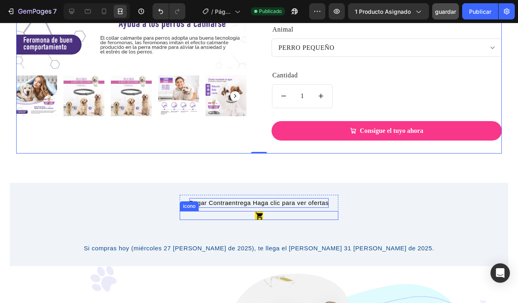
scroll to position [239, 0]
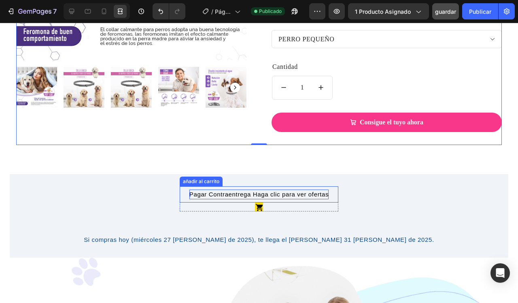
click at [254, 192] on div "Pagar Contraentrega Haga clic para ver ofertas" at bounding box center [259, 195] width 139 height 10
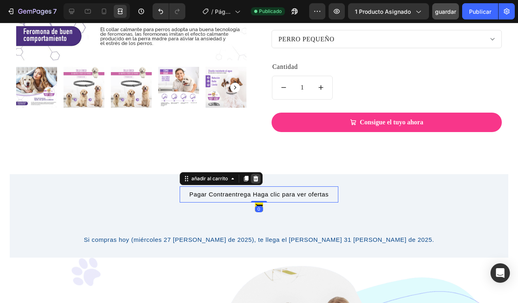
click at [256, 181] on icon at bounding box center [255, 179] width 5 height 6
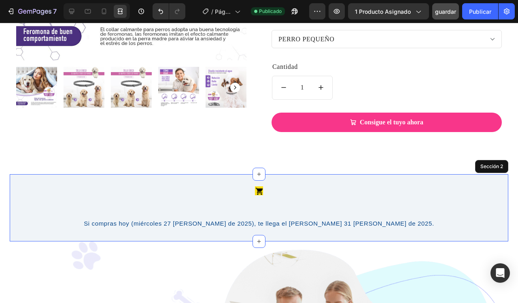
click at [290, 183] on div "icono Fila PRODUCTO Si compras hoy (miércoles 27 [PERSON_NAME] de 2025), te lle…" at bounding box center [259, 207] width 499 height 67
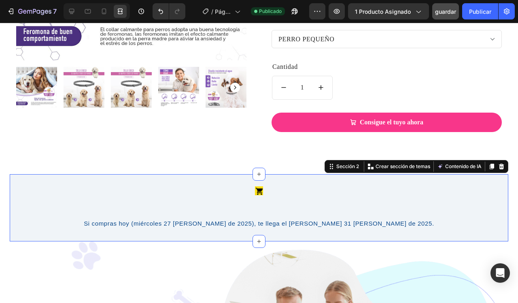
click at [289, 180] on div "icono Fila PRODUCTO Si compras hoy (miércoles 27 [PERSON_NAME] de 2025), te lle…" at bounding box center [259, 207] width 499 height 67
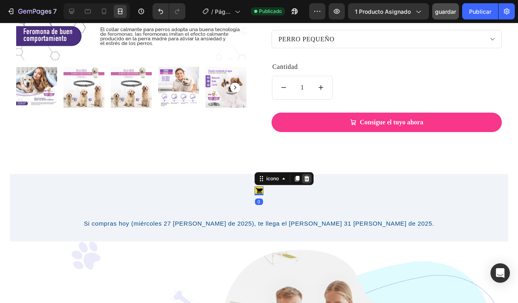
click at [311, 179] on div at bounding box center [307, 179] width 10 height 10
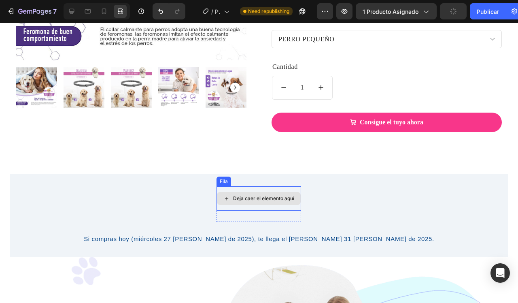
click at [247, 194] on div "Deja caer el elemento aquí" at bounding box center [259, 198] width 84 height 13
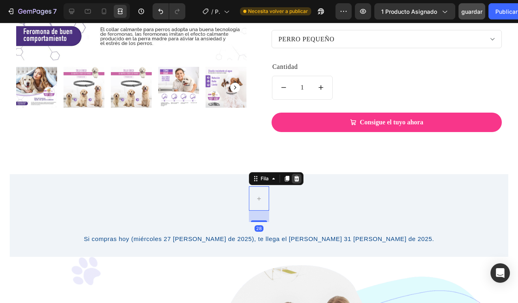
click at [298, 182] on div at bounding box center [297, 179] width 10 height 10
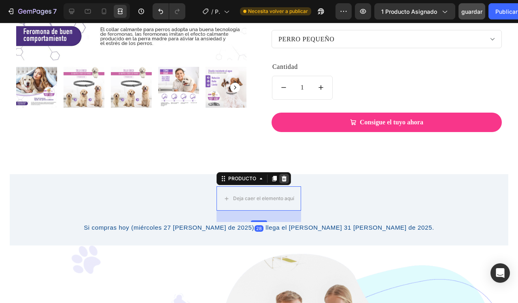
click at [284, 180] on icon at bounding box center [284, 179] width 5 height 6
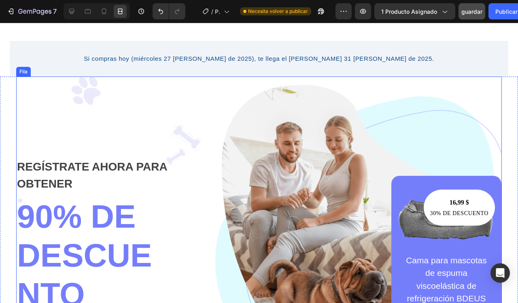
scroll to position [201, 0]
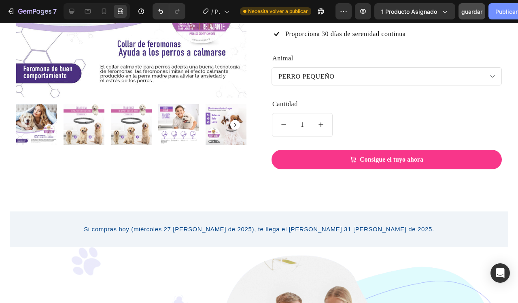
click at [503, 12] on div "Publicar" at bounding box center [507, 11] width 22 height 9
